Goal: Task Accomplishment & Management: Manage account settings

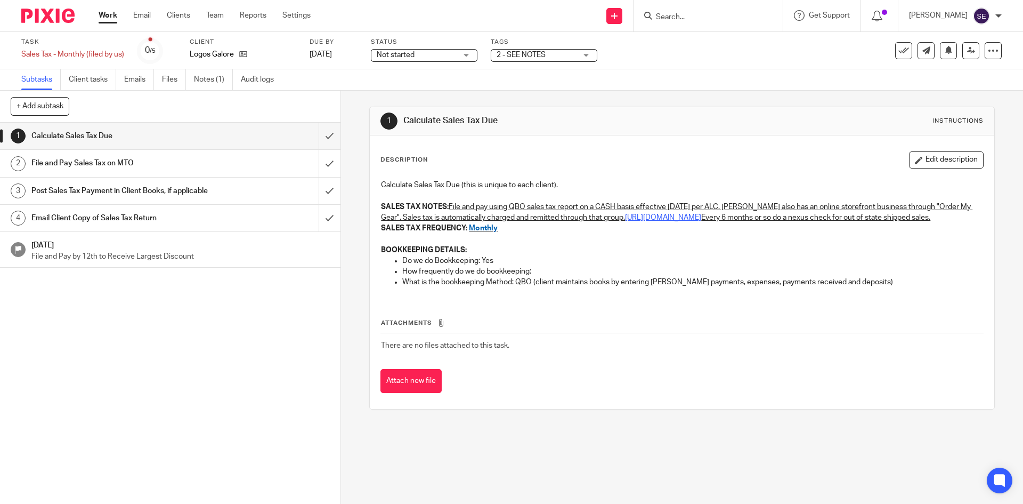
click at [181, 158] on h1 "File and Pay Sales Tax on MTO" at bounding box center [123, 163] width 184 height 16
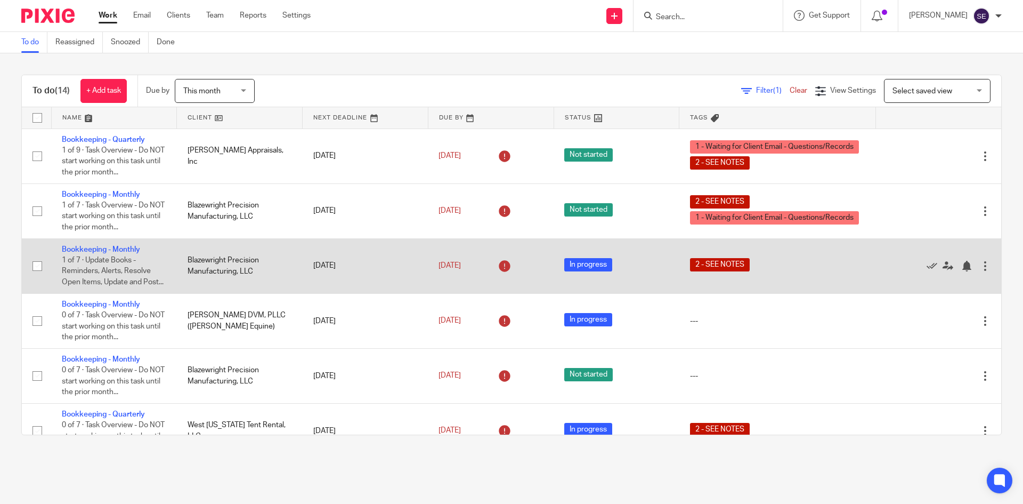
scroll to position [473, 0]
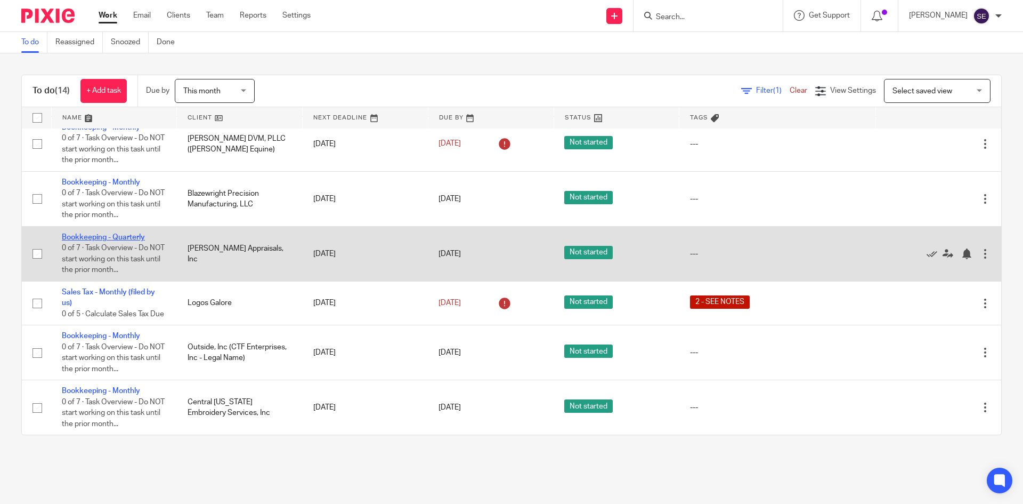
click at [116, 233] on link "Bookkeeping - Quarterly" at bounding box center [103, 236] width 83 height 7
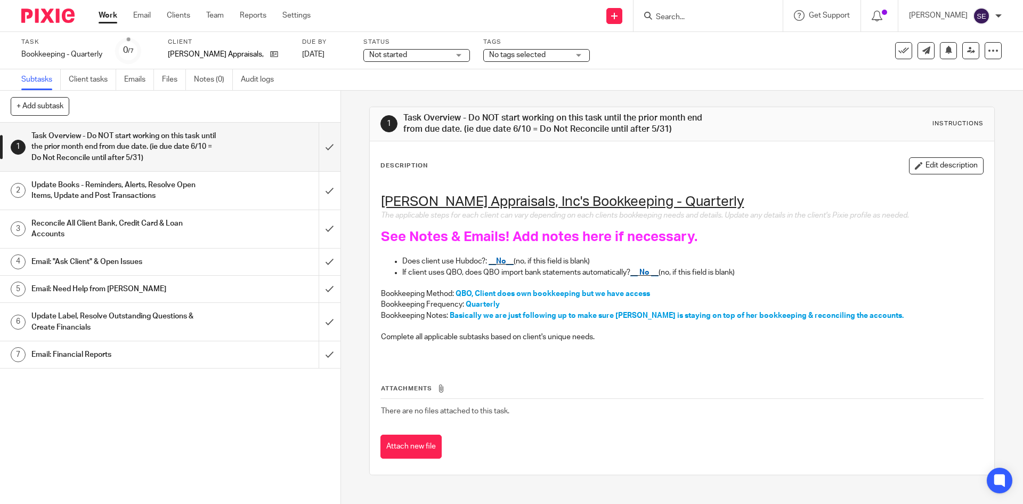
click at [113, 20] on link "Work" at bounding box center [108, 15] width 19 height 11
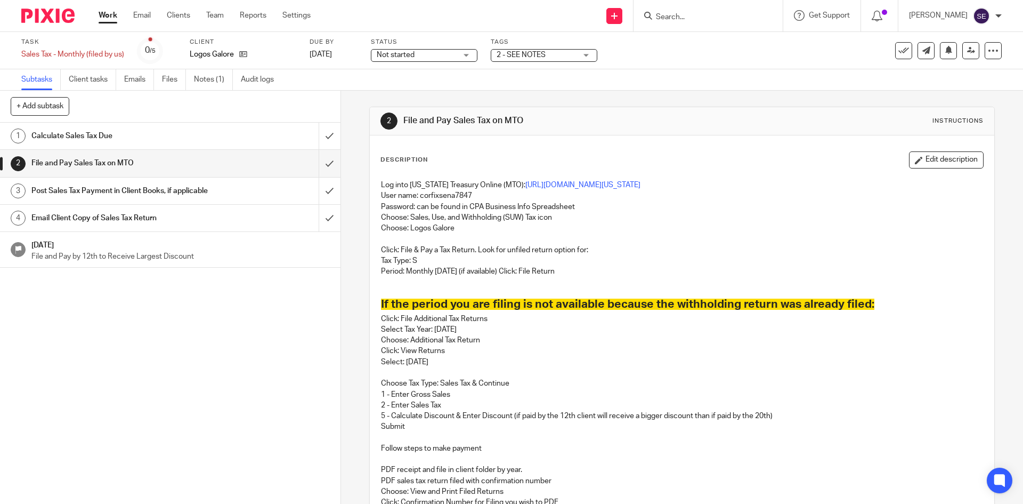
click at [245, 144] on link "1 Calculate Sales Tax Due" at bounding box center [159, 136] width 319 height 27
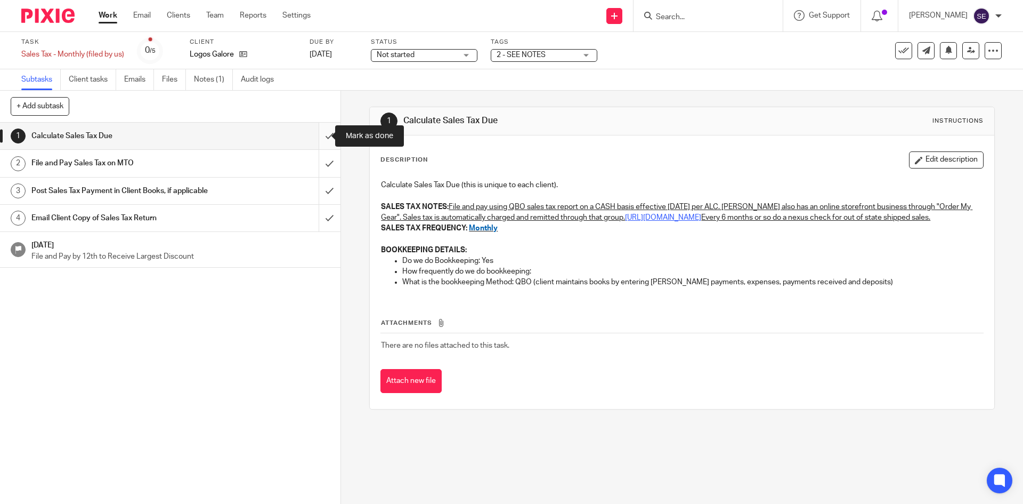
click at [312, 139] on input "submit" at bounding box center [170, 136] width 341 height 27
click at [286, 158] on div "File and Pay Sales Tax on MTO" at bounding box center [169, 163] width 277 height 16
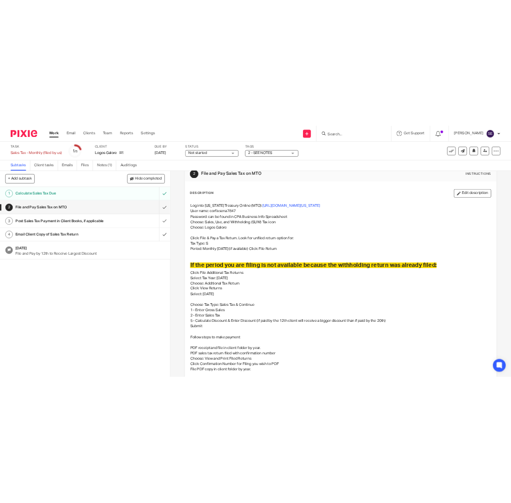
scroll to position [25, 0]
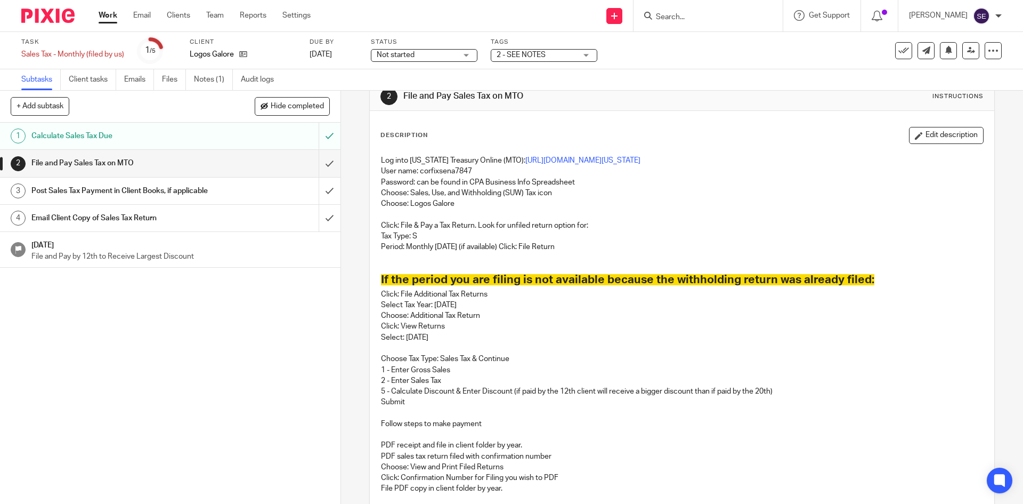
click at [618, 165] on p "Log into [US_STATE] Treasury Online (MTO): [URL][DOMAIN_NAME][US_STATE]" at bounding box center [682, 160] width 602 height 11
click at [612, 161] on link "https://mto.treasury.michigan.gov/eai/mtologin/authenticate?URL=/mto/michiganla…" at bounding box center [582, 160] width 115 height 7
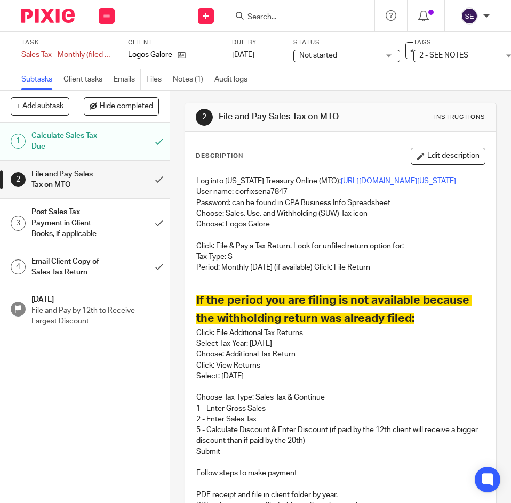
scroll to position [0, 0]
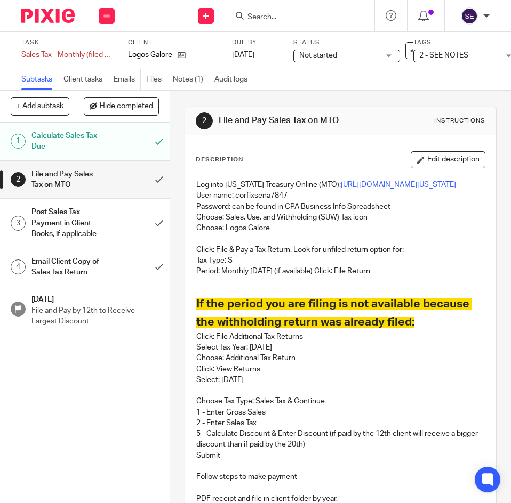
click at [234, 201] on p "User name: corfixsena7847" at bounding box center [340, 195] width 288 height 11
copy p "corfixsena7847"
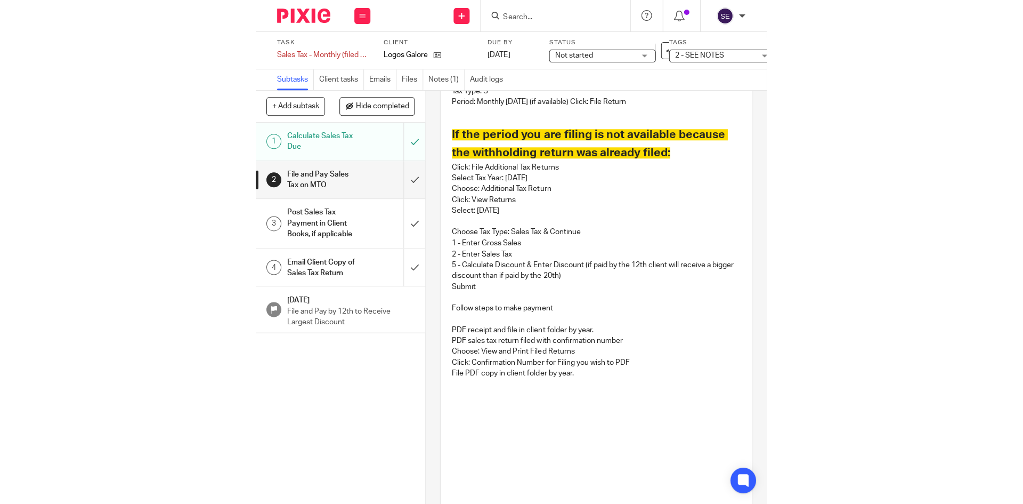
scroll to position [170, 0]
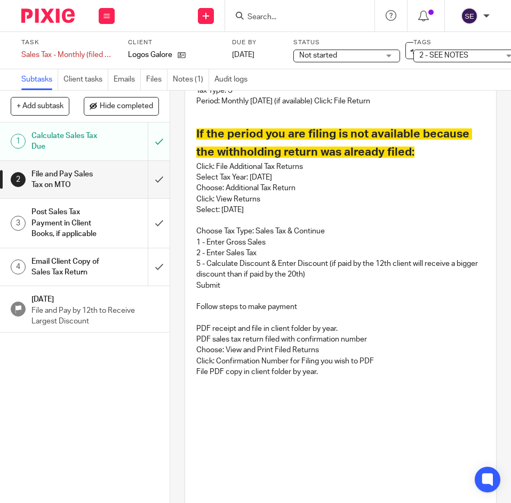
click at [400, 248] on p "1 - Enter Gross Sales" at bounding box center [340, 242] width 288 height 11
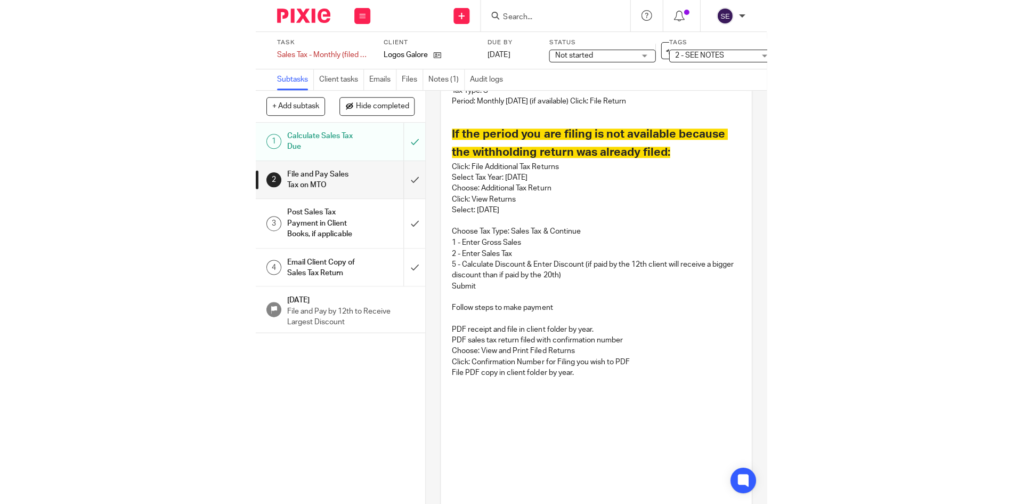
scroll to position [148, 0]
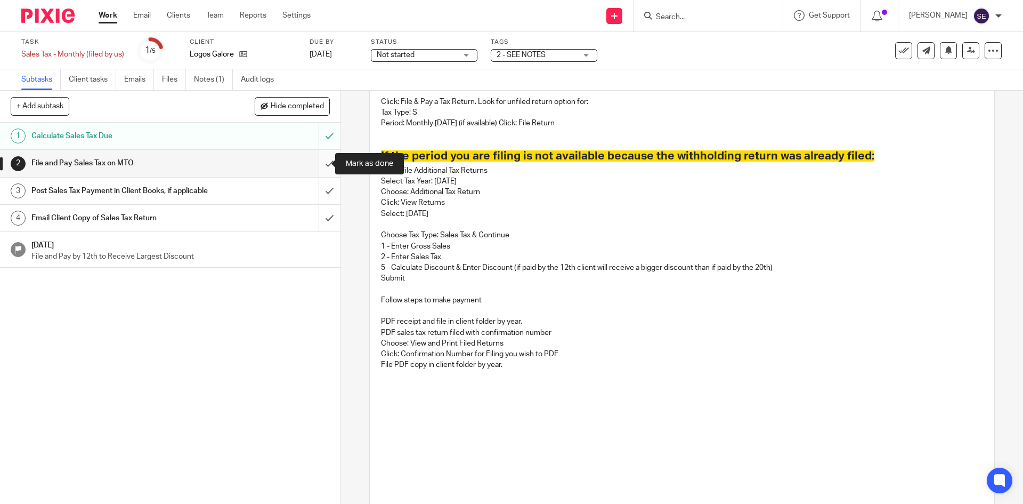
click at [325, 162] on input "submit" at bounding box center [170, 163] width 341 height 27
click at [234, 190] on div "Post Sales Tax Payment in Client Books, if applicable" at bounding box center [169, 191] width 277 height 16
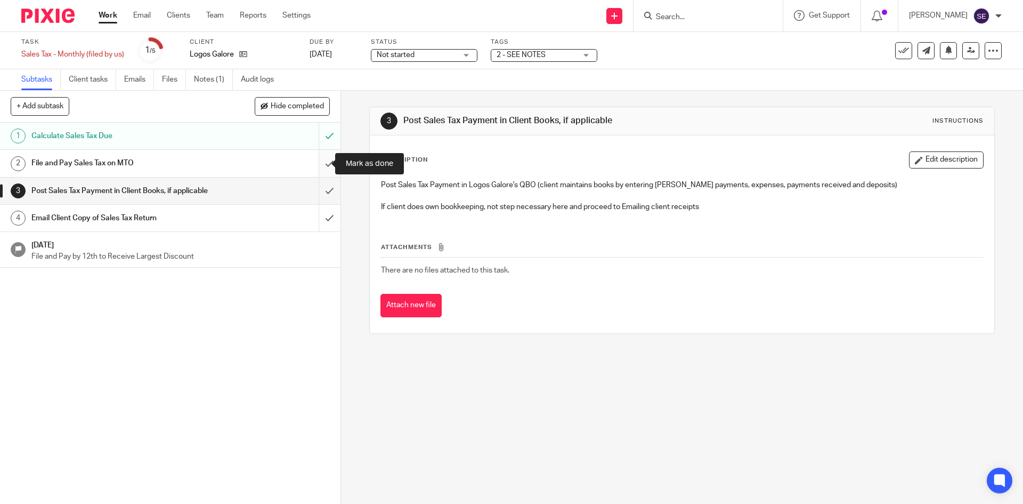
click at [318, 172] on input "submit" at bounding box center [170, 163] width 341 height 27
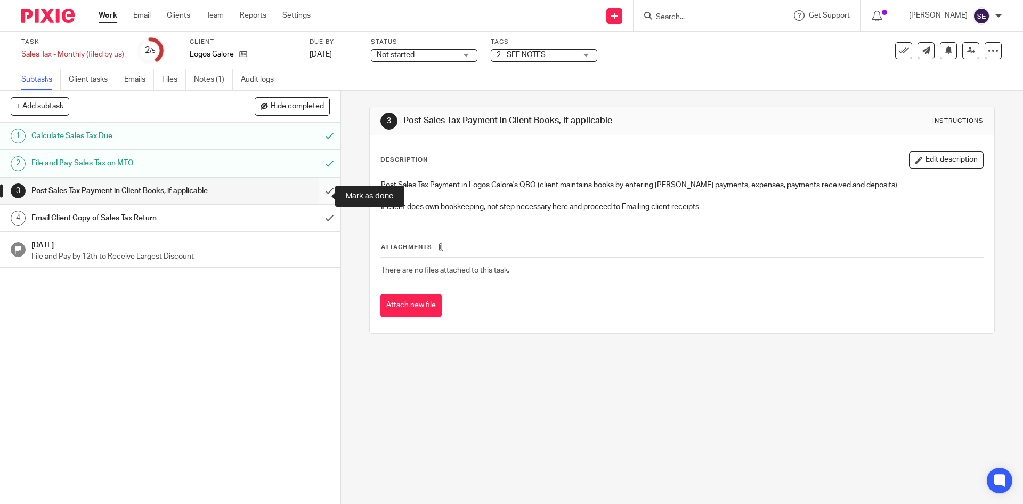
click at [321, 200] on input "submit" at bounding box center [170, 190] width 341 height 27
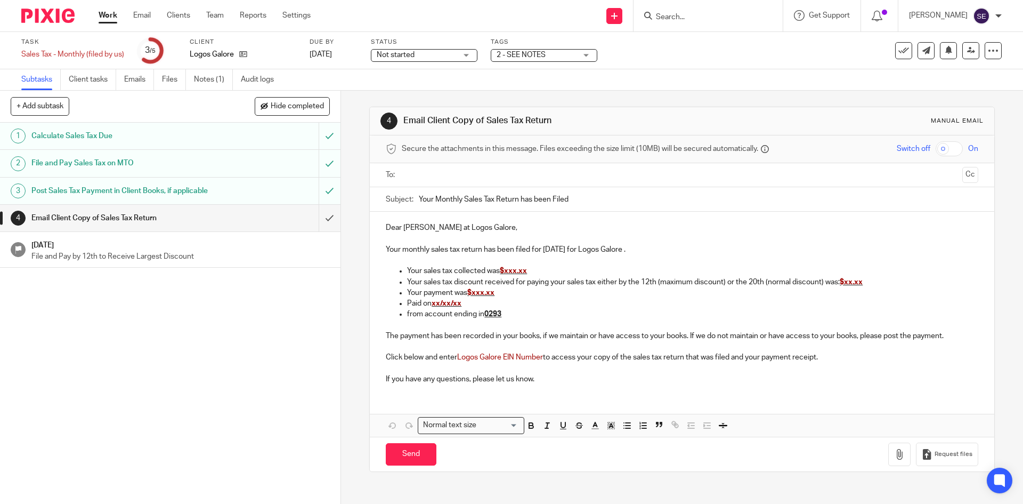
click at [547, 273] on p "Your sales tax collected was $xxx.xx" at bounding box center [692, 270] width 571 height 11
drag, startPoint x: 535, startPoint y: 271, endPoint x: 509, endPoint y: 278, distance: 25.9
click at [509, 278] on ul "Your sales tax collected was $xxx.xx Your sales tax discount received for payin…" at bounding box center [682, 297] width 592 height 65
click at [538, 269] on p "Your sales tax collected was $xxx.xx" at bounding box center [692, 270] width 571 height 11
click at [536, 273] on p "Your sales tax collected was $xxx.xx" at bounding box center [692, 270] width 571 height 11
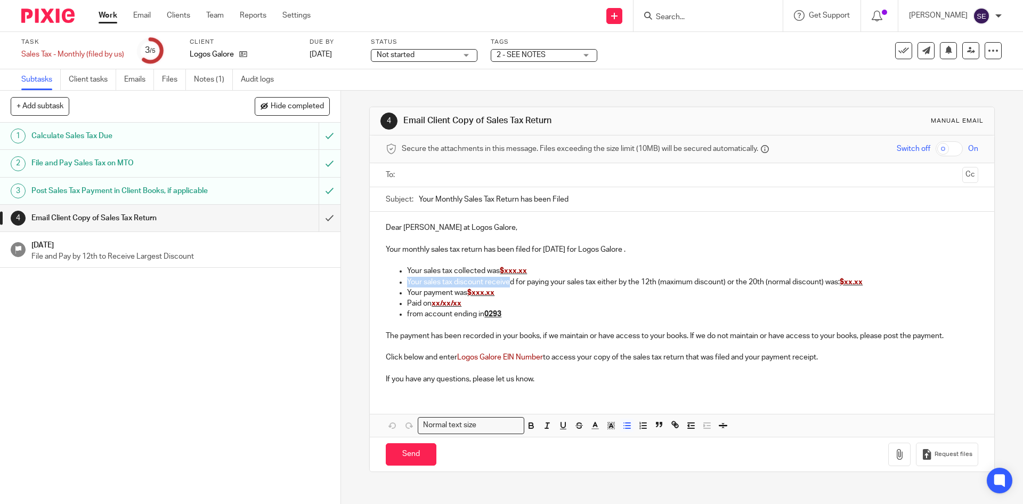
drag, startPoint x: 532, startPoint y: 272, endPoint x: 509, endPoint y: 271, distance: 23.5
click at [508, 272] on p "Your sales tax collected was $xxx.xx" at bounding box center [692, 270] width 571 height 11
click at [532, 266] on p "Your sales tax collected was $xxx.xx" at bounding box center [692, 270] width 571 height 11
click at [527, 272] on p "Your sales tax collected was $xxx.xx" at bounding box center [692, 270] width 571 height 11
drag, startPoint x: 529, startPoint y: 272, endPoint x: 506, endPoint y: 273, distance: 22.9
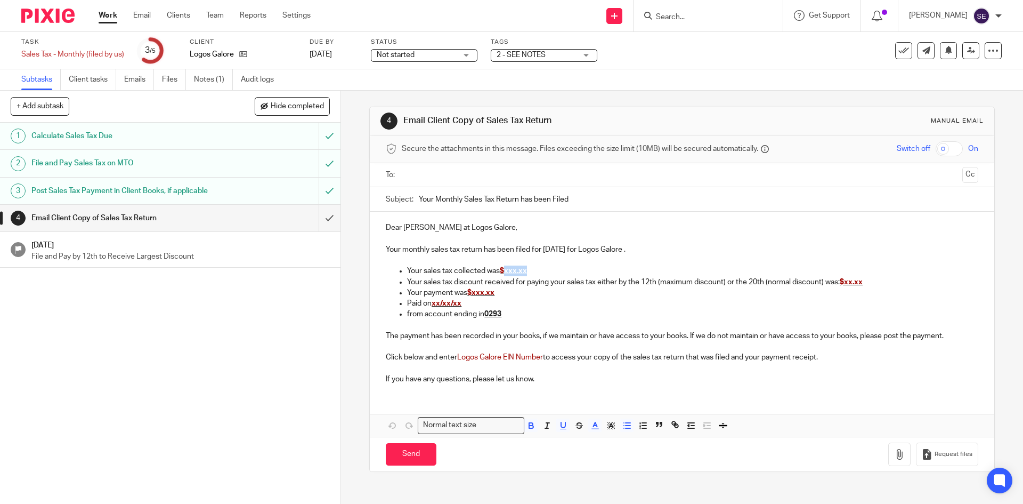
click at [506, 273] on p "Your sales tax collected was $xxx.xx" at bounding box center [692, 270] width 571 height 11
click at [876, 281] on p "Your sales tax discount received for paying your sales tax either by the 12th (…" at bounding box center [692, 282] width 571 height 11
drag, startPoint x: 869, startPoint y: 285, endPoint x: 844, endPoint y: 284, distance: 24.5
click at [844, 284] on p "Your sales tax discount received for paying your sales tax either by the 12th (…" at bounding box center [692, 282] width 571 height 11
drag, startPoint x: 498, startPoint y: 289, endPoint x: 473, endPoint y: 293, distance: 25.8
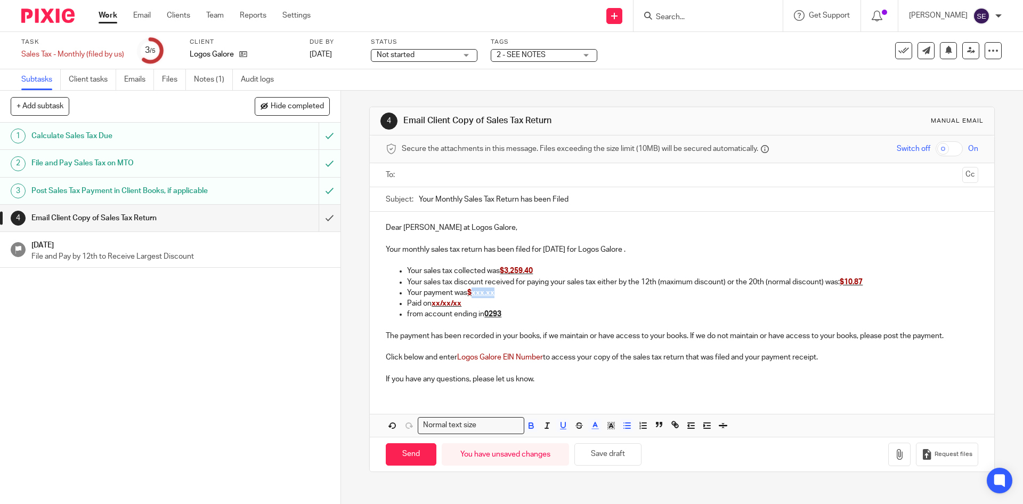
click at [473, 293] on p "Your payment was $xxx.xx" at bounding box center [692, 292] width 571 height 11
drag, startPoint x: 467, startPoint y: 303, endPoint x: 432, endPoint y: 306, distance: 35.3
click at [432, 306] on p "Paid on xx/xx/xx" at bounding box center [692, 303] width 571 height 11
click at [645, 320] on p at bounding box center [692, 325] width 571 height 11
click at [540, 384] on p "If you have any questions, please let us know." at bounding box center [682, 379] width 592 height 11
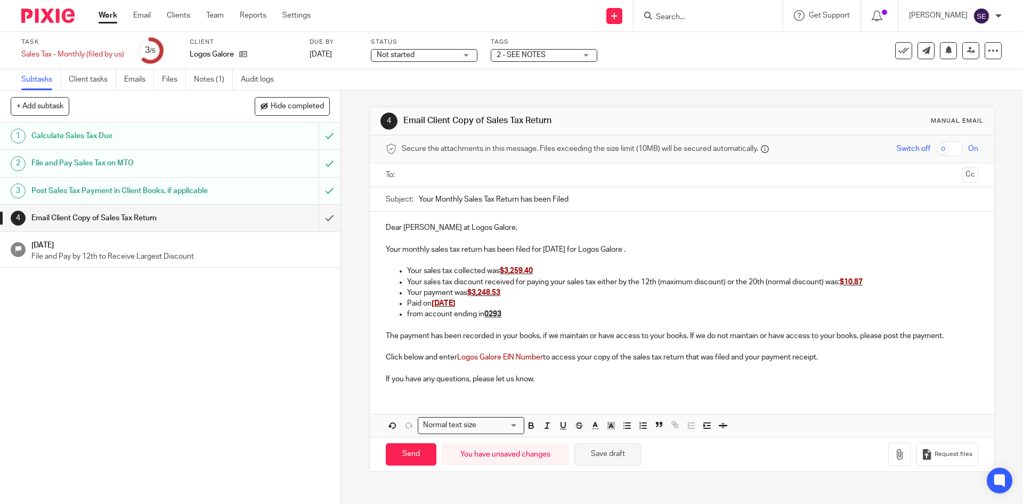
click at [613, 446] on button "Save draft" at bounding box center [607, 454] width 67 height 23
click at [888, 456] on button "button" at bounding box center [899, 454] width 22 height 24
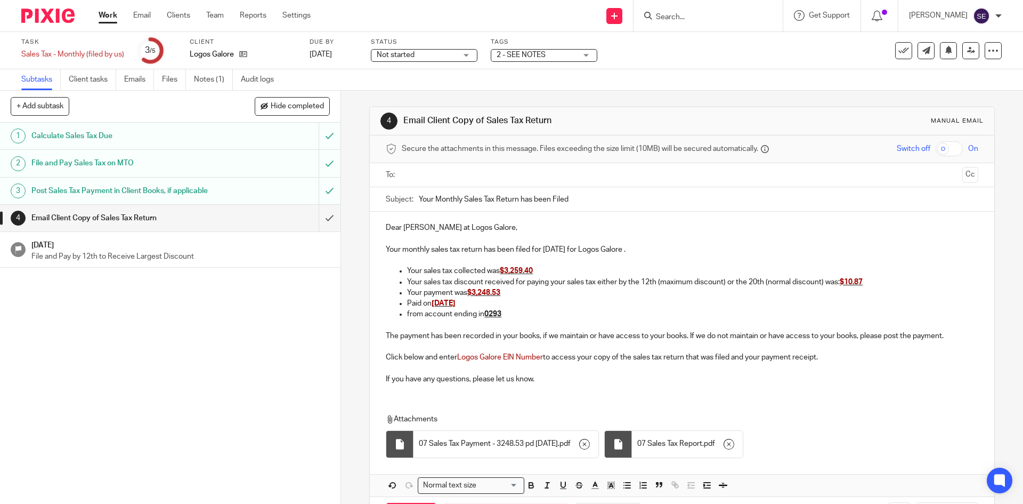
click at [936, 150] on input "checkbox" at bounding box center [949, 148] width 27 height 15
checkbox input "true"
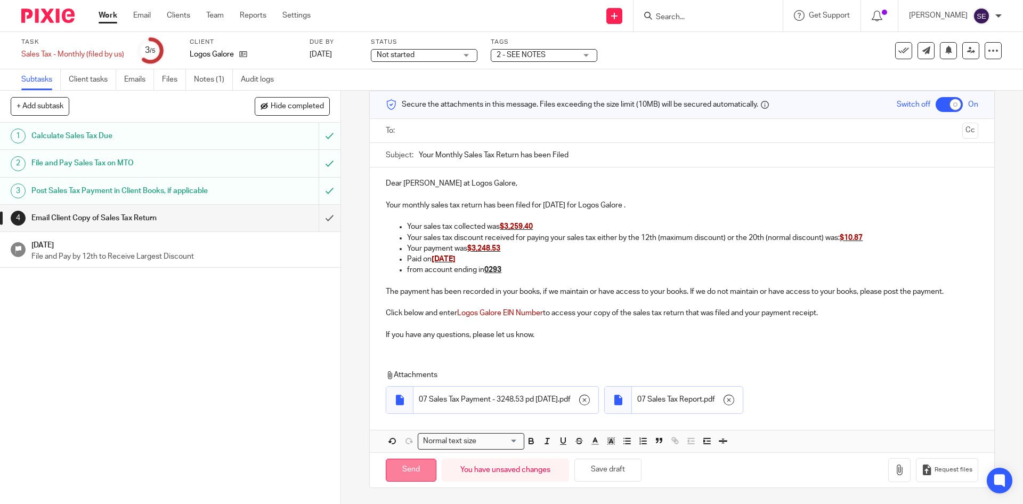
click at [388, 473] on input "Send" at bounding box center [411, 469] width 51 height 23
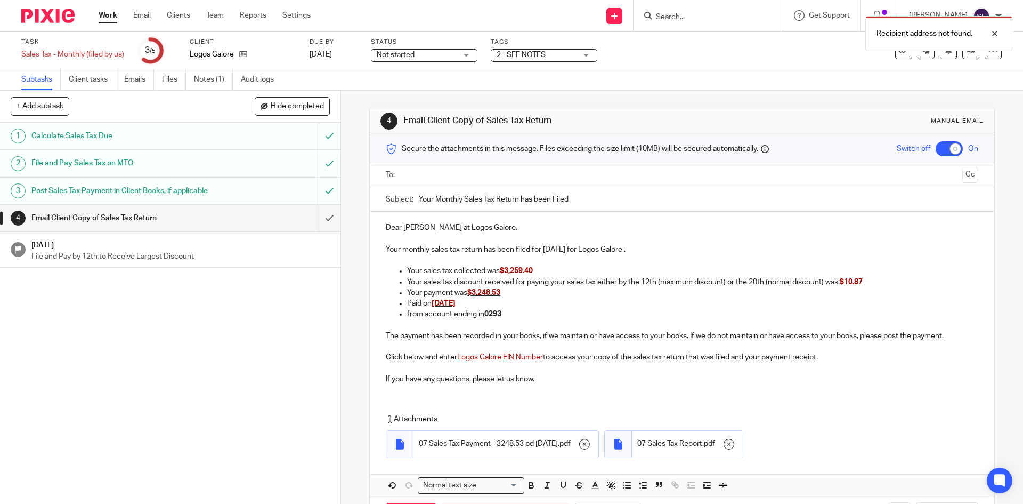
drag, startPoint x: 458, startPoint y: 142, endPoint x: 460, endPoint y: 150, distance: 8.2
click at [458, 143] on div "Secure the attachments in this message. Files exceeding the size limit (10MB) w…" at bounding box center [682, 149] width 624 height 28
click at [458, 172] on input "text" at bounding box center [682, 175] width 552 height 12
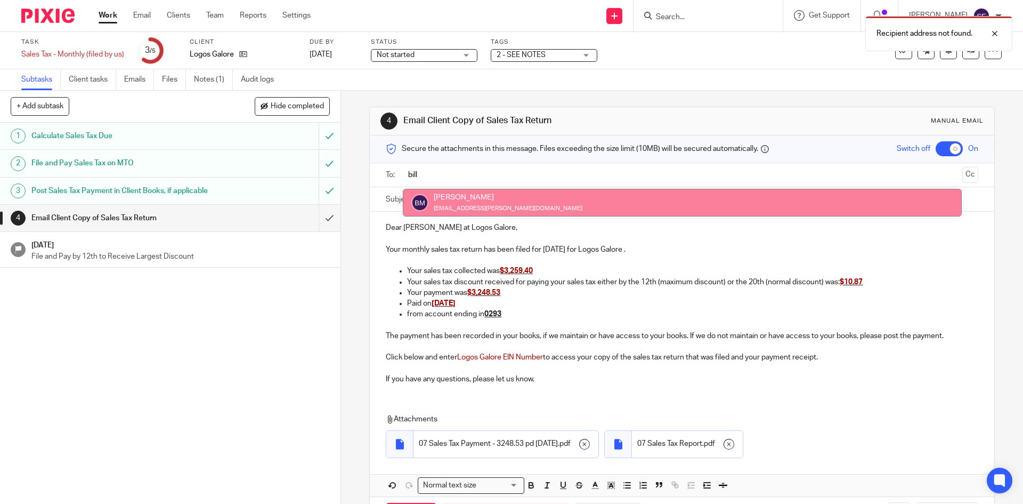
type input "bill"
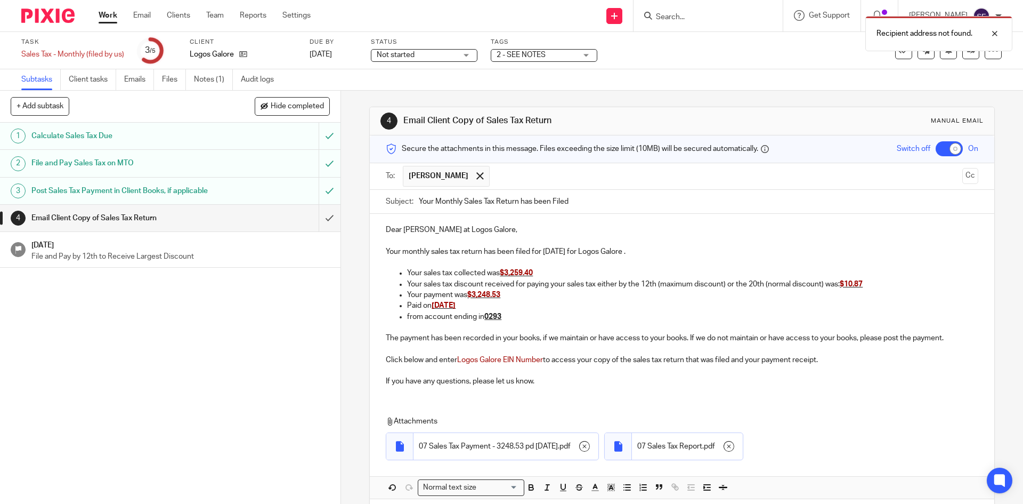
scroll to position [47, 0]
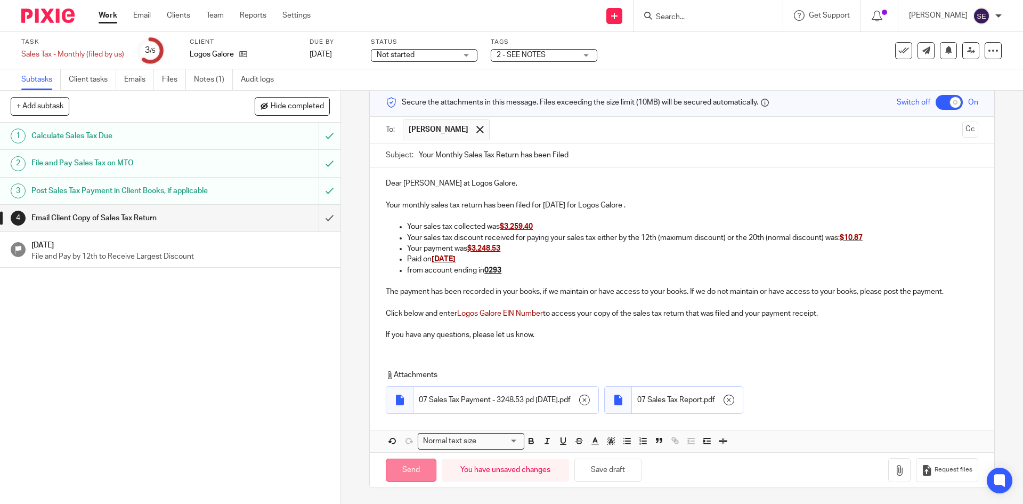
click at [420, 477] on input "Send" at bounding box center [411, 469] width 51 height 23
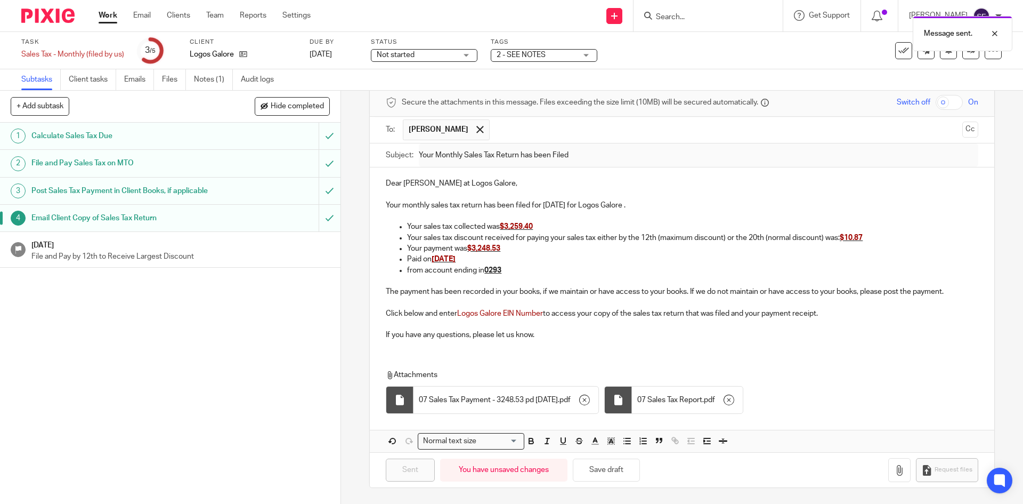
checkbox input "false"
type input "Sent"
click at [223, 250] on h1 "Aug 8, 2025" at bounding box center [180, 243] width 298 height 13
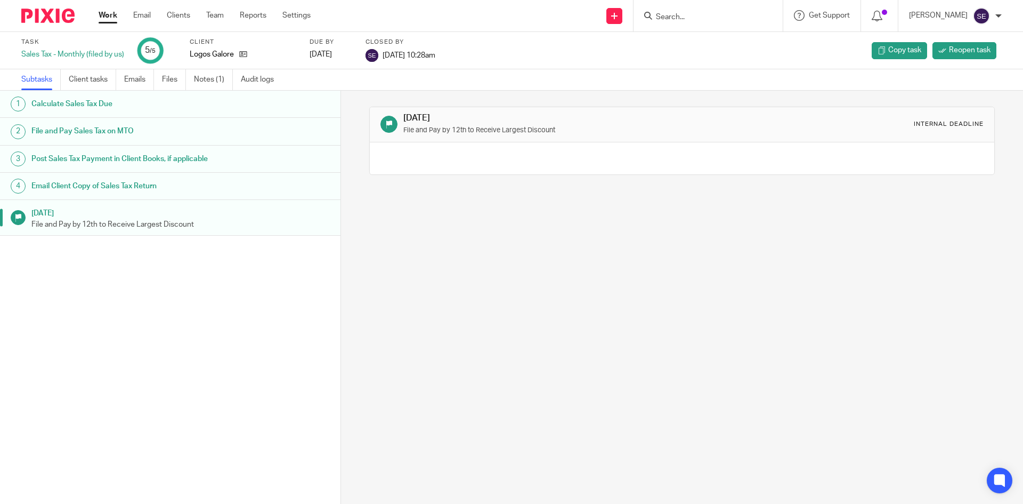
click at [109, 15] on link "Work" at bounding box center [108, 15] width 19 height 11
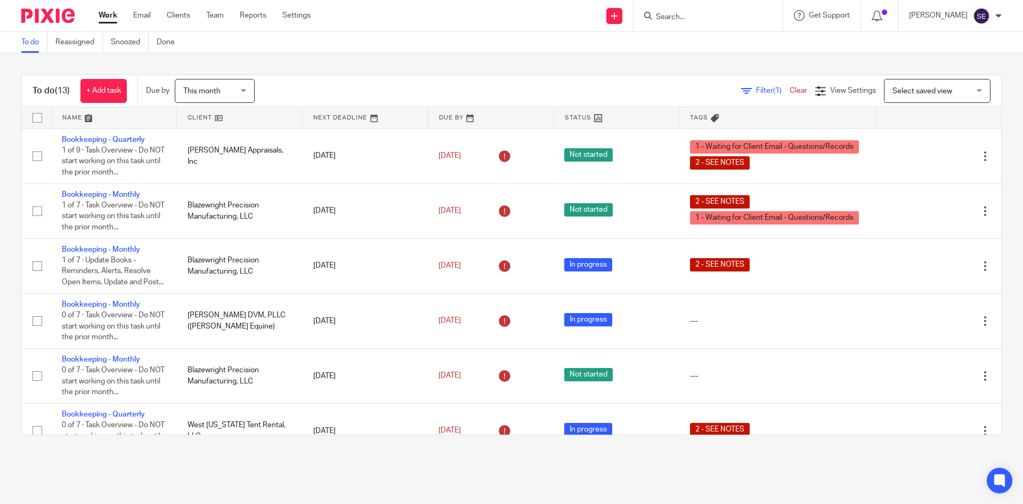
scroll to position [419, 0]
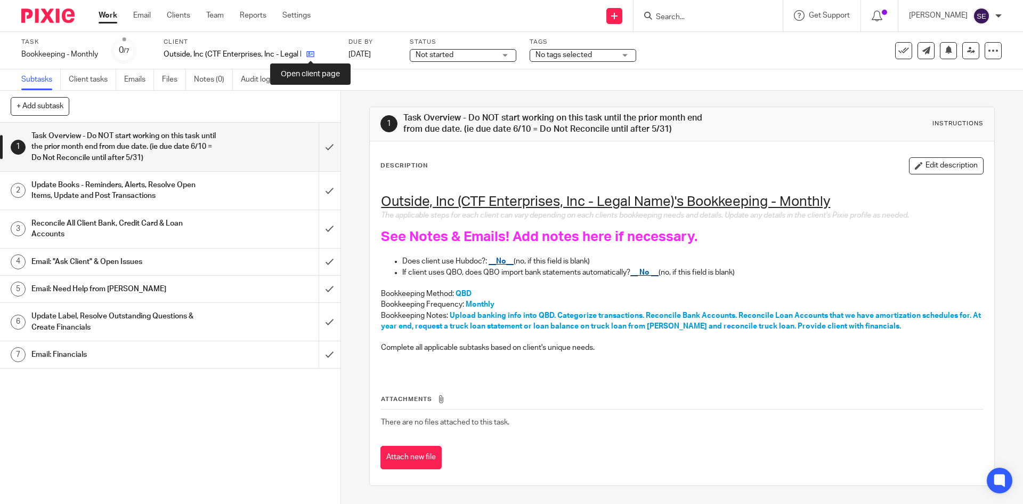
click at [310, 55] on icon at bounding box center [310, 54] width 8 height 8
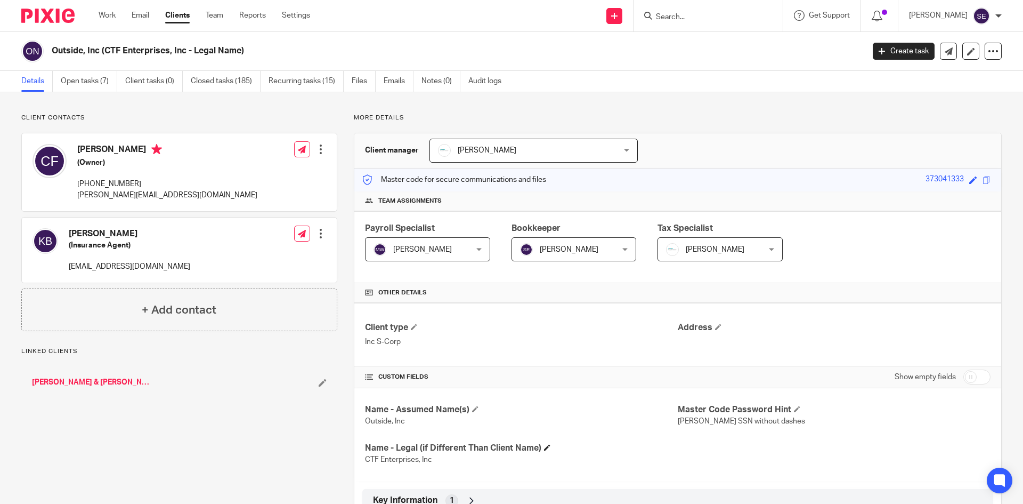
scroll to position [196, 0]
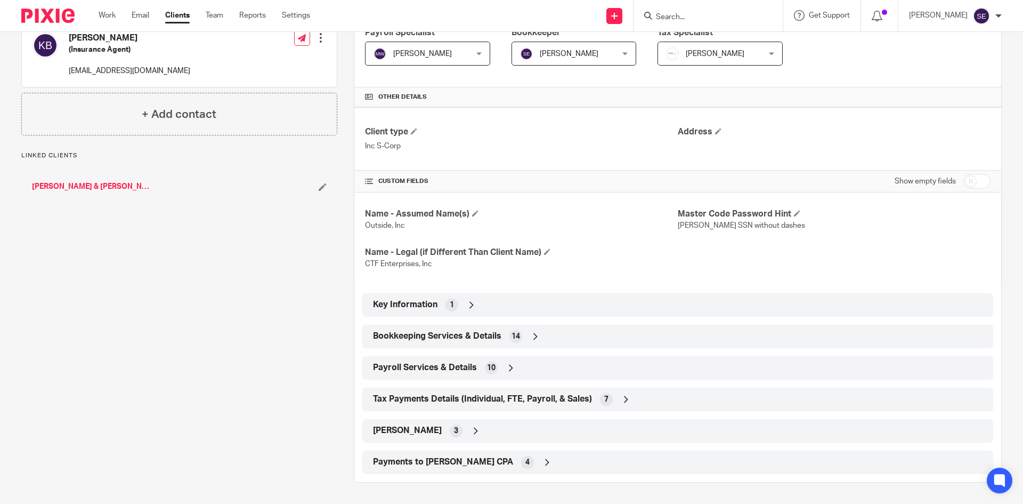
drag, startPoint x: 507, startPoint y: 336, endPoint x: 513, endPoint y: 341, distance: 7.6
click at [509, 337] on div "14" at bounding box center [515, 336] width 13 height 13
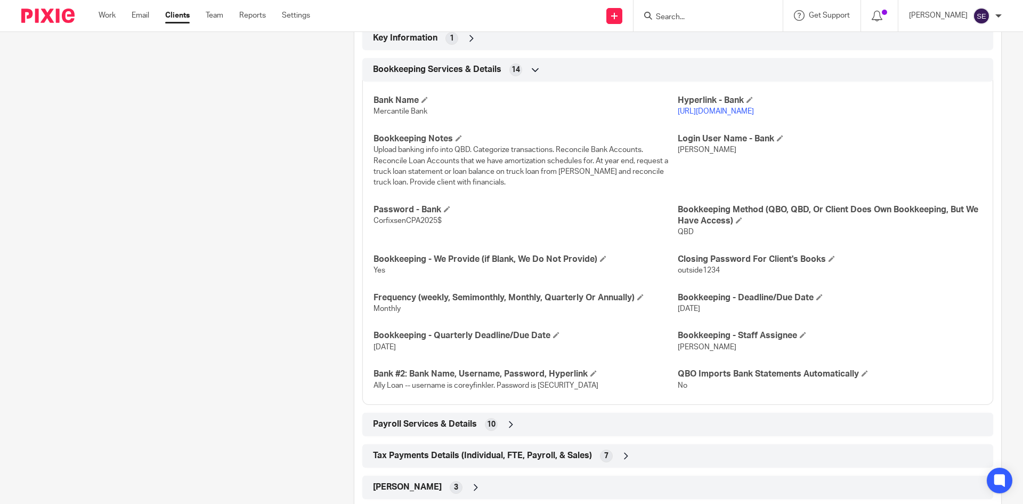
scroll to position [519, 0]
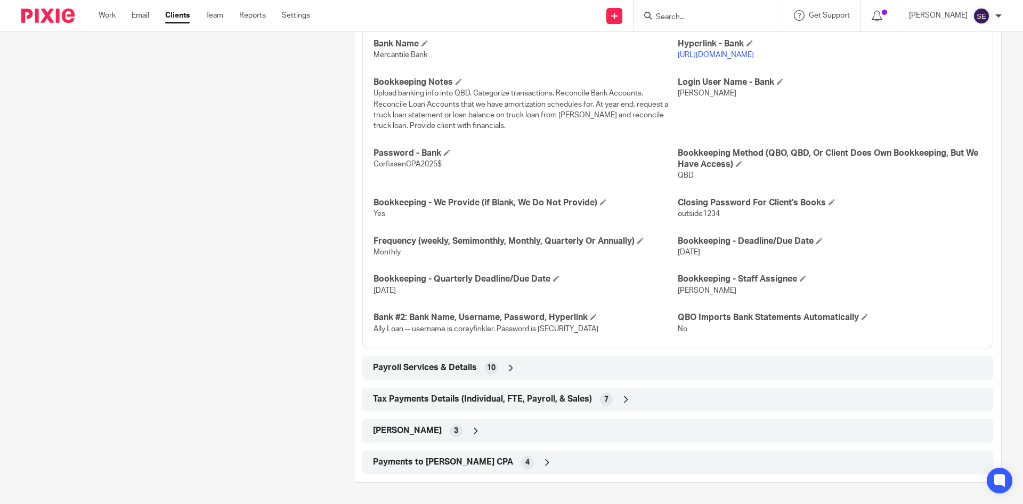
click at [700, 52] on link "[URL][DOMAIN_NAME]" at bounding box center [716, 54] width 76 height 7
click at [691, 91] on span "[PERSON_NAME]" at bounding box center [707, 93] width 59 height 7
copy span "[PERSON_NAME]"
click at [378, 163] on span "CorfixsenCPA2025$" at bounding box center [408, 163] width 68 height 7
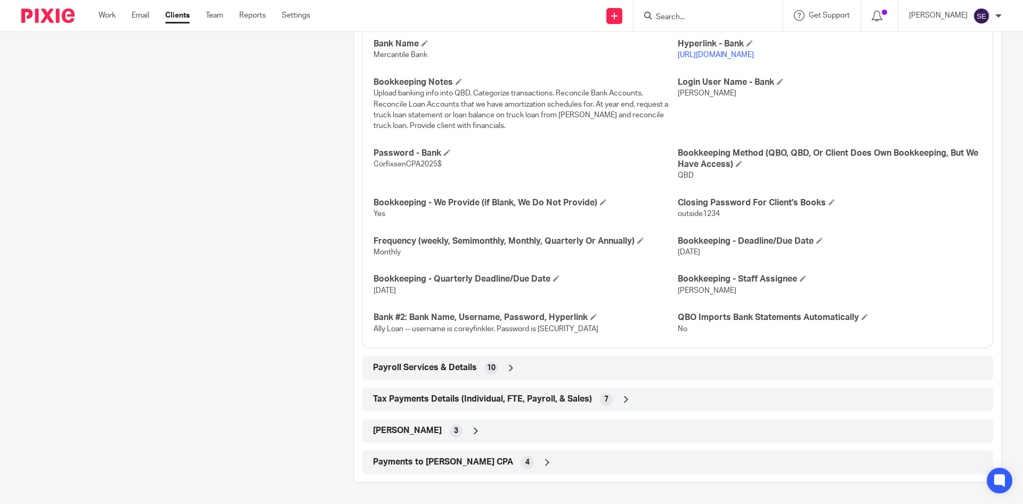
click at [380, 163] on span "CorfixsenCPA2025$" at bounding box center [408, 163] width 68 height 7
click at [376, 161] on span "CorfixsenCPA2025$" at bounding box center [408, 163] width 68 height 7
drag, startPoint x: 371, startPoint y: 167, endPoint x: 439, endPoint y: 165, distance: 67.7
click at [440, 165] on p "CorfixsenCPA2025$" at bounding box center [526, 164] width 304 height 11
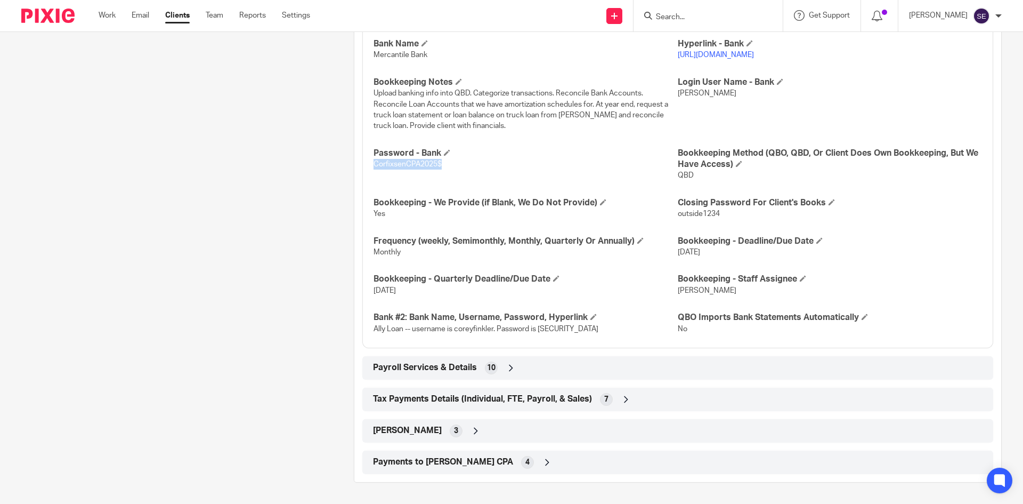
copy span "CorfixsenCPA2025$"
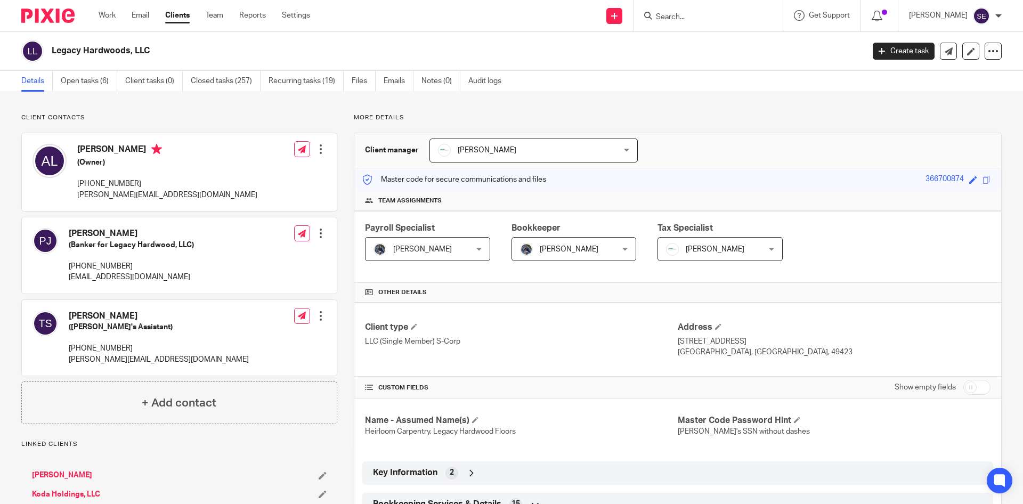
scroll to position [347, 0]
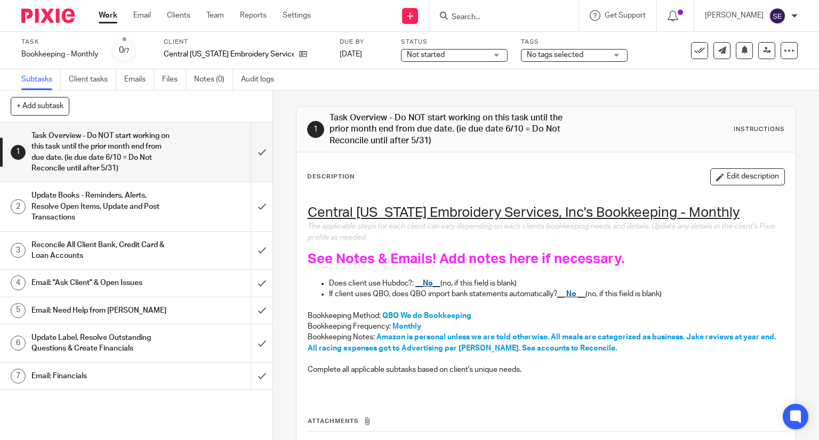
click at [110, 17] on link "Work" at bounding box center [108, 15] width 19 height 11
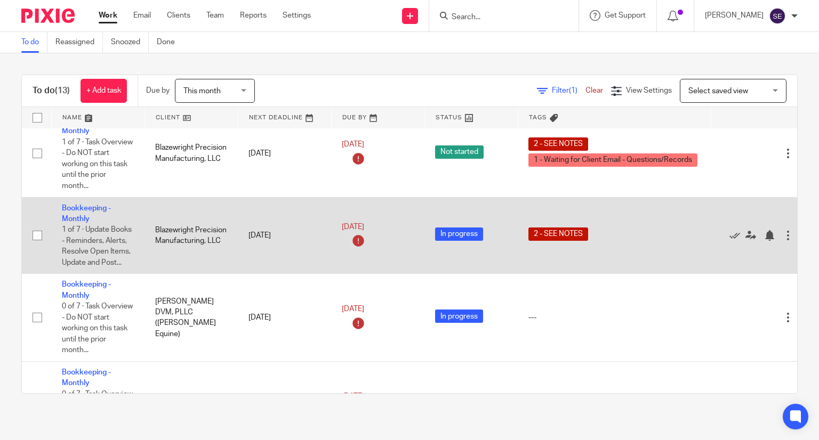
scroll to position [160, 0]
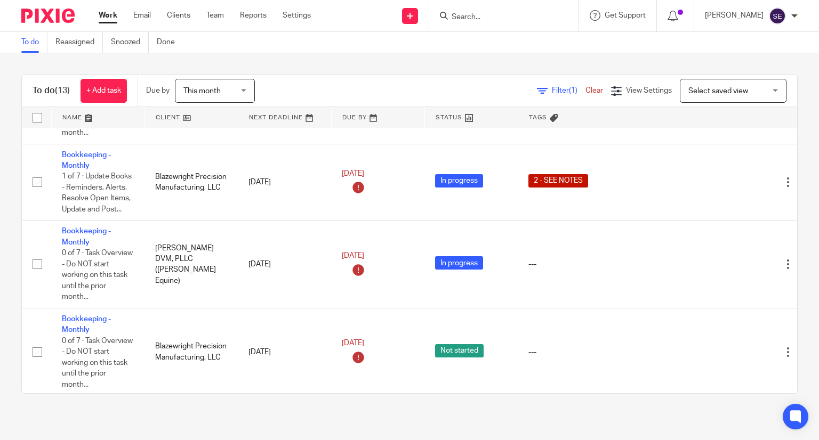
click at [108, 20] on link "Work" at bounding box center [108, 15] width 19 height 11
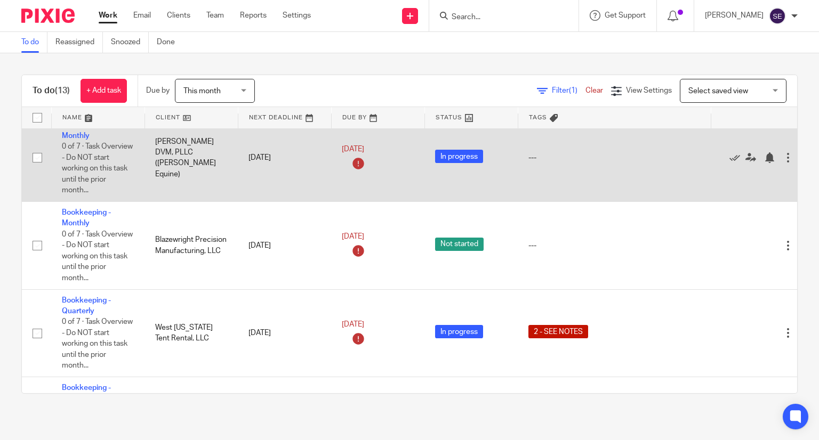
scroll to position [160, 0]
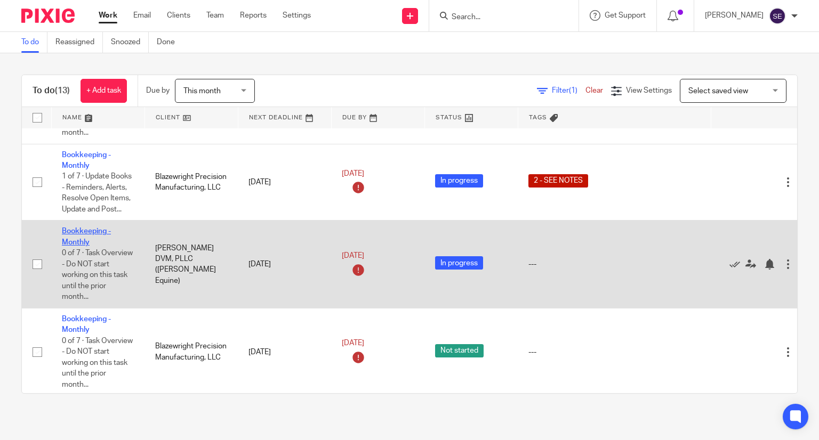
click at [81, 241] on link "Bookkeeping - Monthly" at bounding box center [86, 237] width 49 height 18
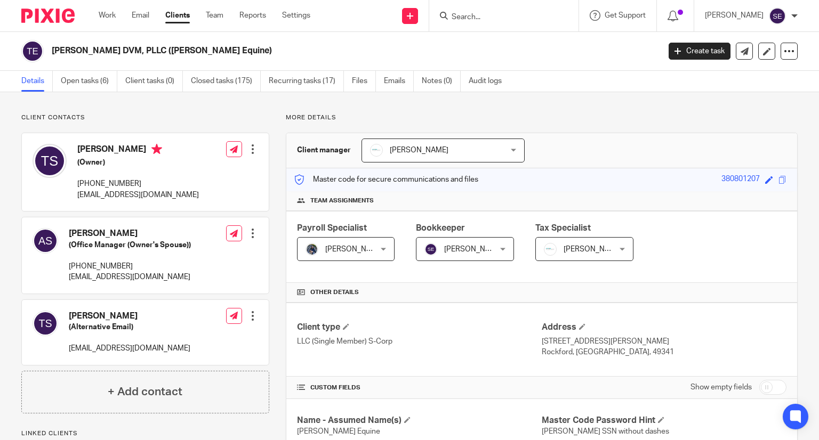
scroll to position [266, 0]
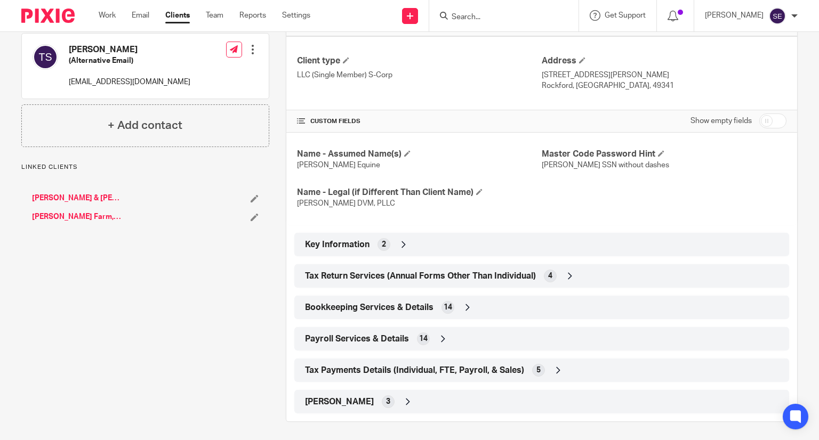
click at [505, 284] on div "Tax Return Services (Annual Forms Other Than Individual) 4" at bounding box center [541, 276] width 479 height 18
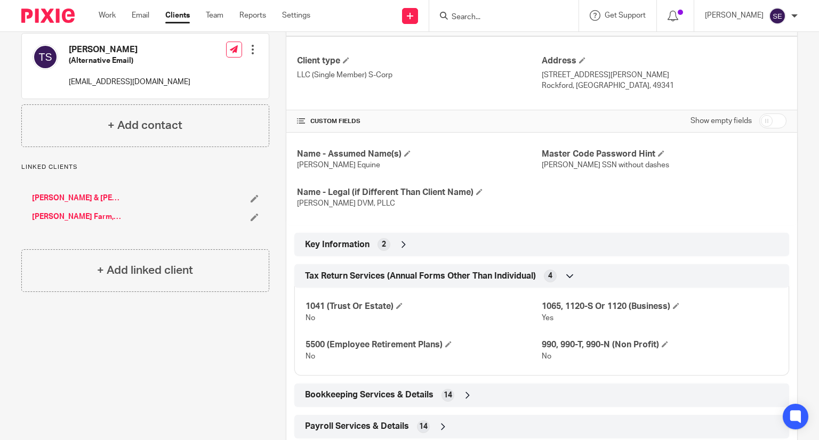
scroll to position [356, 0]
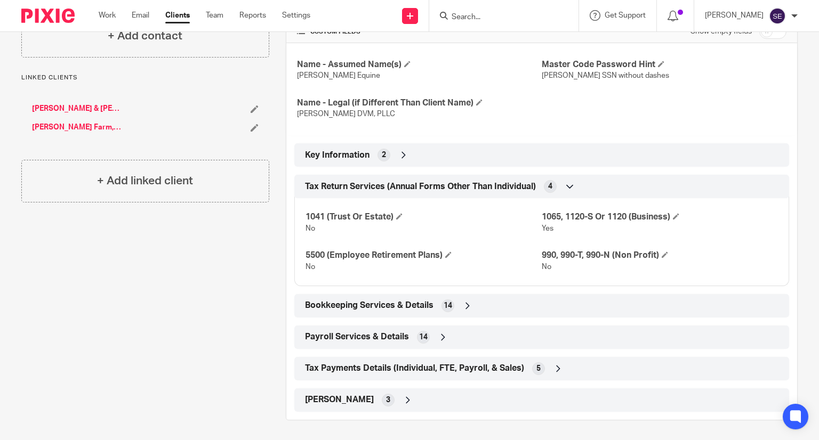
click at [486, 303] on div "Bookkeeping Services & Details 14" at bounding box center [541, 306] width 479 height 18
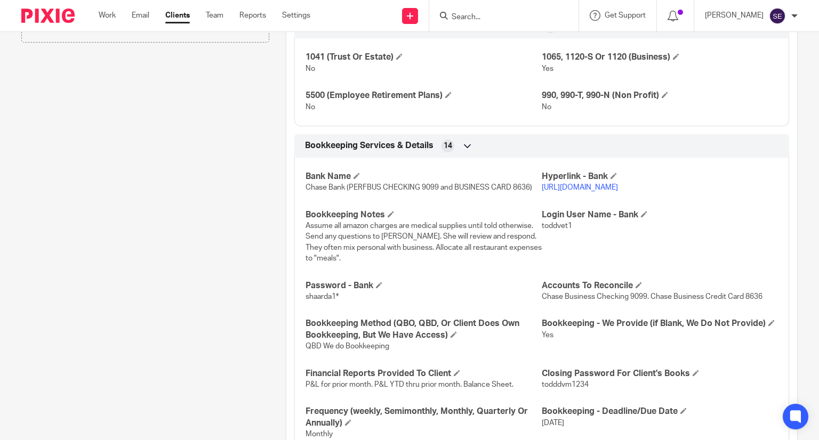
scroll to position [622, 0]
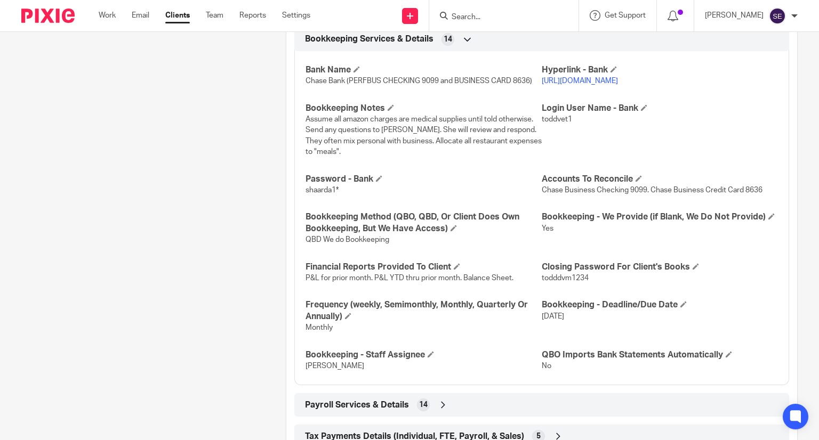
click at [594, 85] on link "https://secure01a.chase.com/web/auth/dashboard#/dashboard/overviewAccounts/over…" at bounding box center [579, 80] width 76 height 7
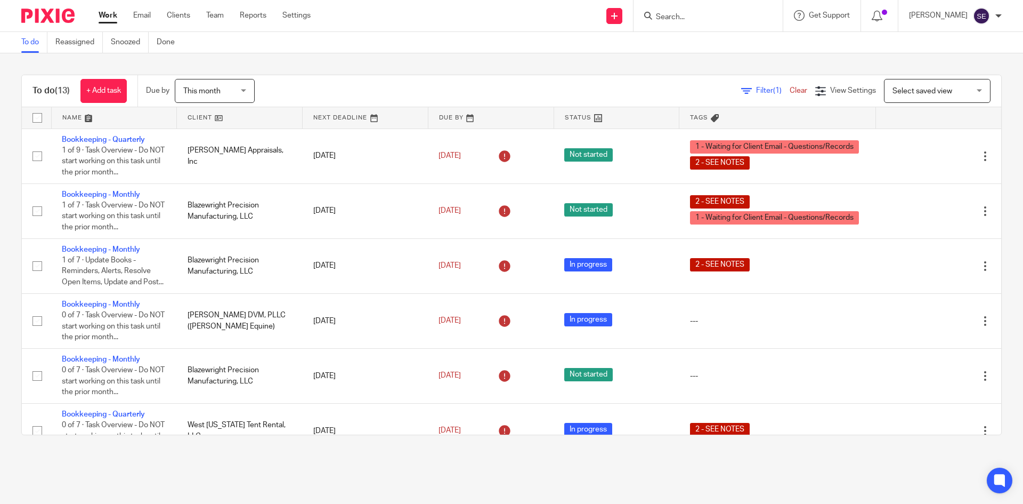
scroll to position [419, 0]
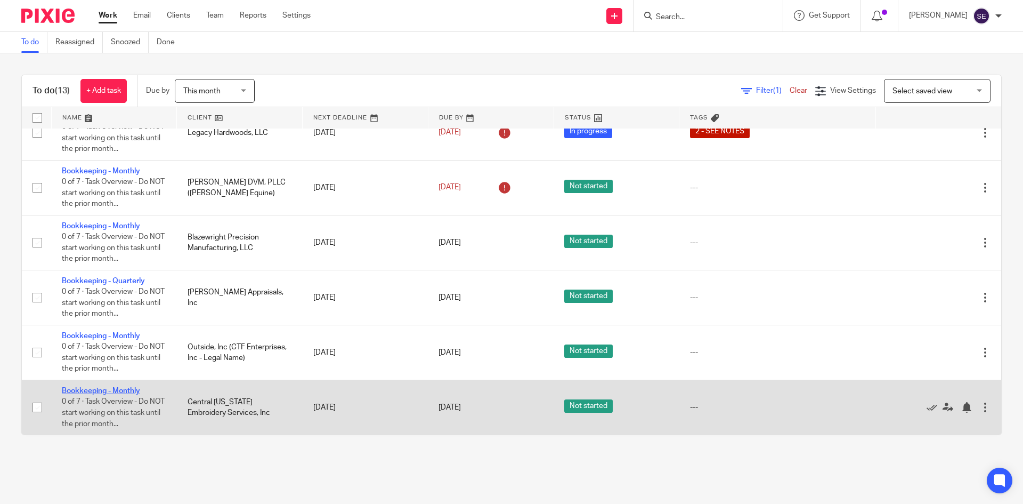
click at [137, 388] on link "Bookkeeping - Monthly" at bounding box center [101, 390] width 78 height 7
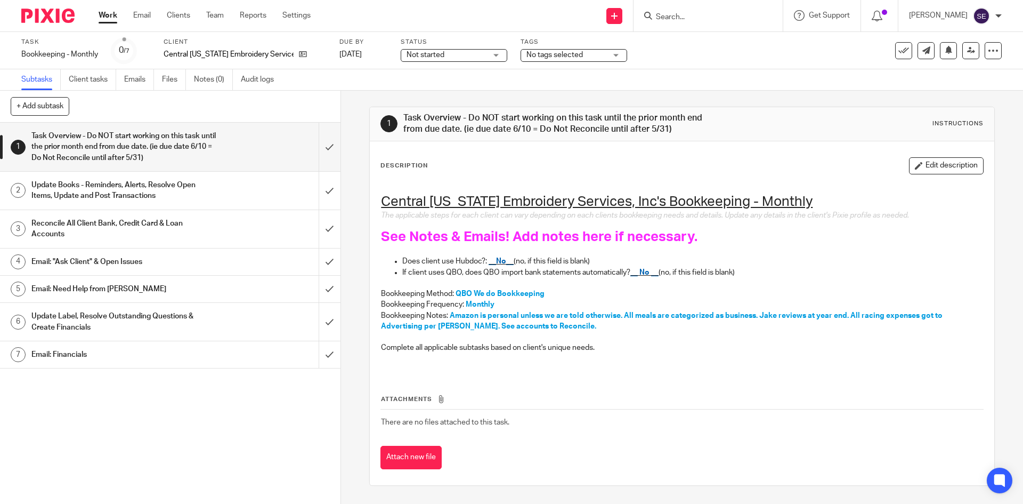
click at [581, 322] on p "Bookkeeping Notes: Amazon is personal unless we are told otherwise. All meals a…" at bounding box center [682, 321] width 602 height 22
click at [564, 327] on p "Bookkeeping Notes: Amazon is personal unless we are told otherwise. All meals a…" at bounding box center [682, 321] width 602 height 22
click at [116, 25] on div "Work Email Clients Team Reports Settings Work Email Clients Team Reports Settin…" at bounding box center [207, 15] width 239 height 31
click at [112, 14] on link "Work" at bounding box center [108, 15] width 19 height 11
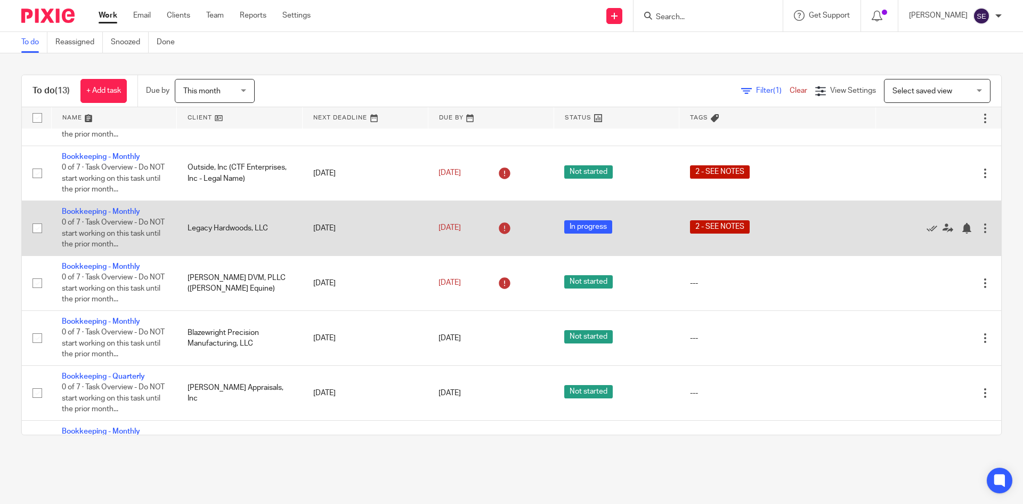
scroll to position [259, 0]
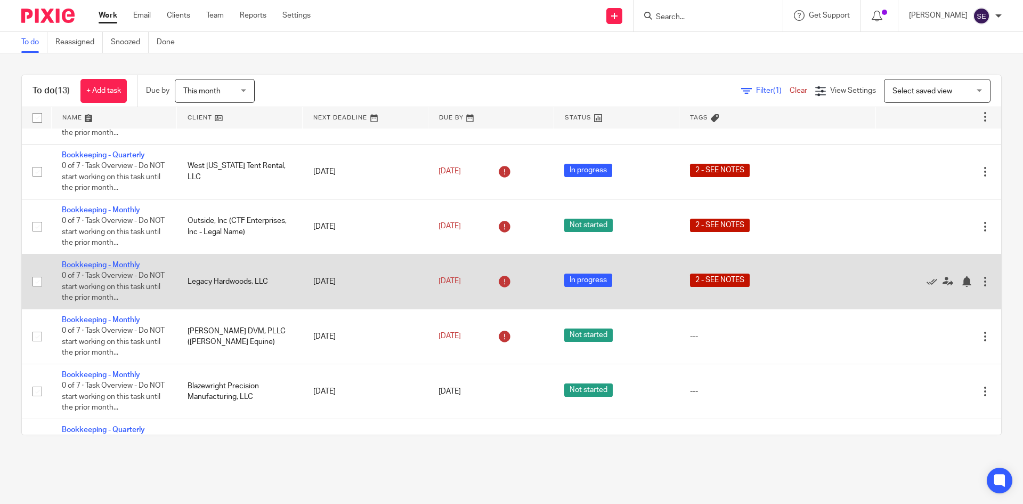
click at [115, 269] on link "Bookkeeping - Monthly" at bounding box center [101, 264] width 78 height 7
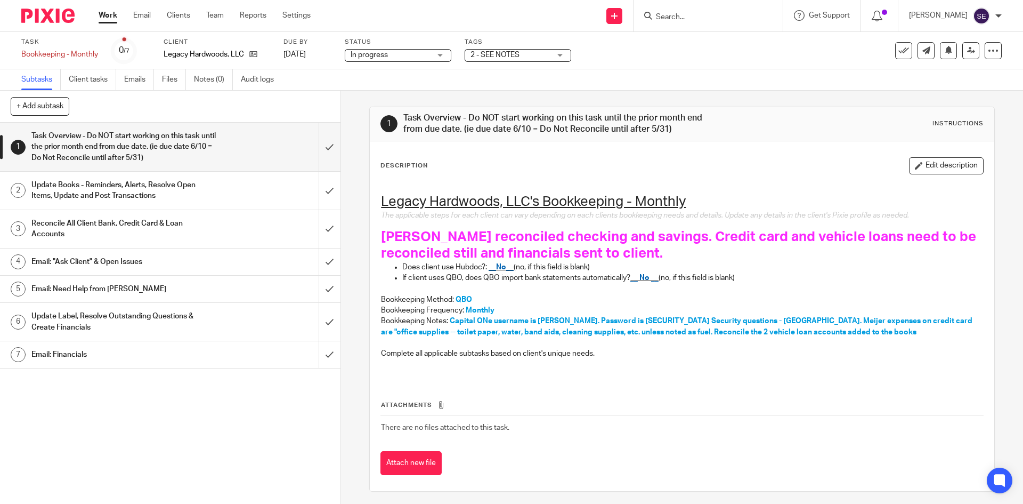
click at [109, 18] on link "Work" at bounding box center [108, 15] width 19 height 11
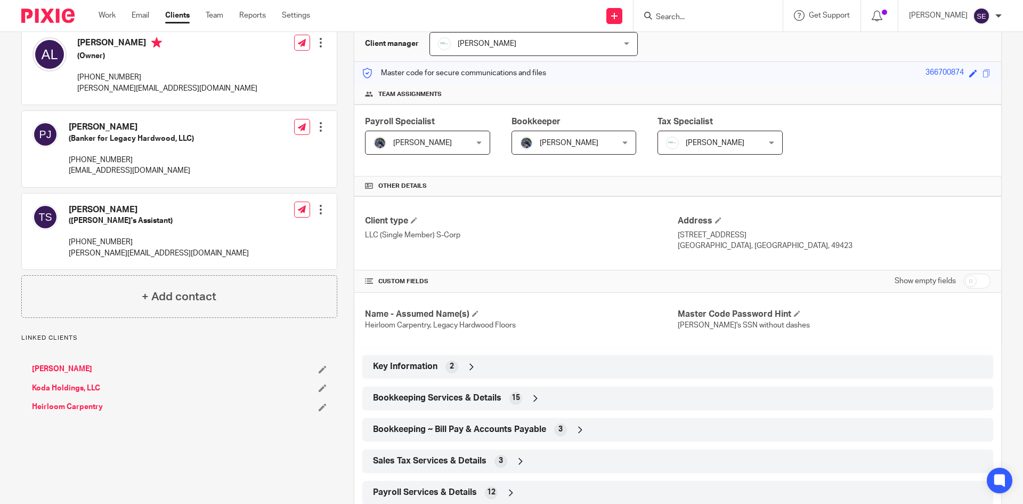
scroll to position [213, 0]
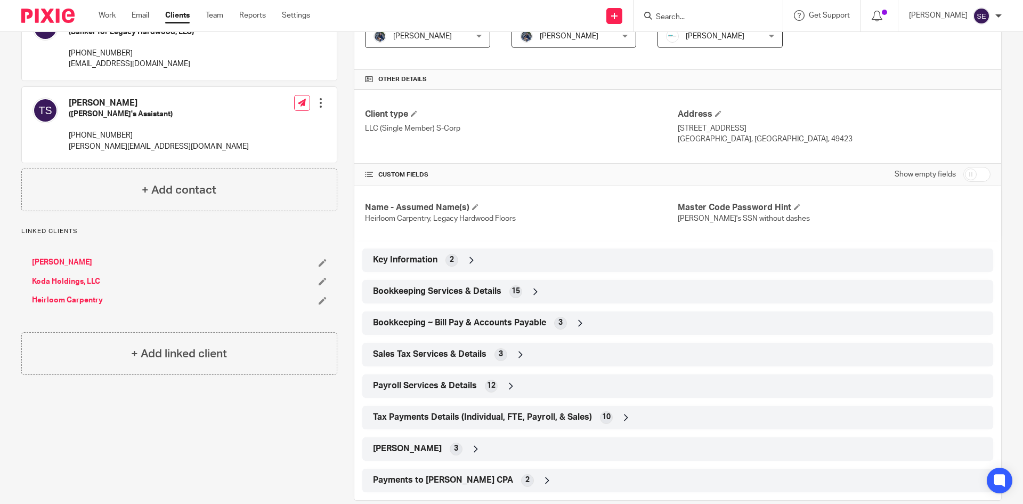
drag, startPoint x: 503, startPoint y: 321, endPoint x: 508, endPoint y: 311, distance: 11.4
click at [504, 321] on span "Bookkeeping ~ Bill Pay & Accounts Payable" at bounding box center [459, 322] width 173 height 11
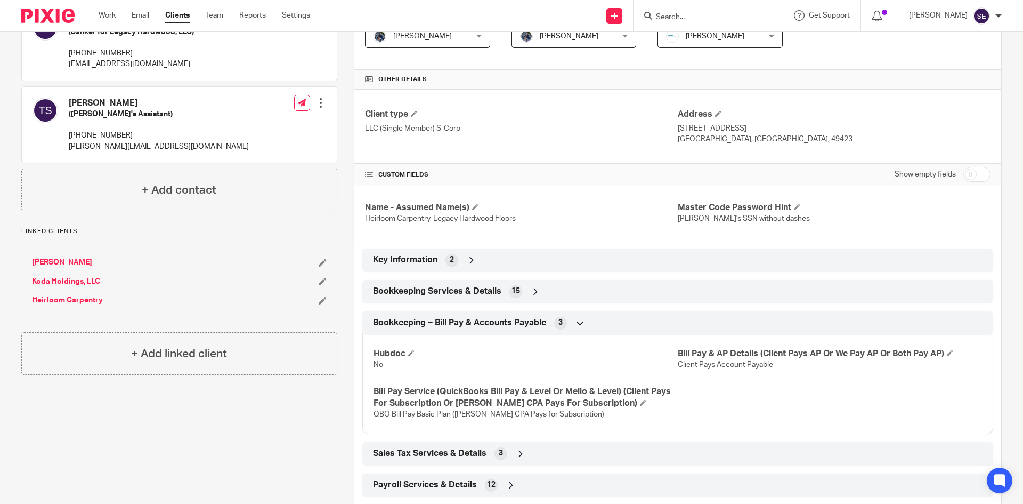
click at [515, 295] on span "15" at bounding box center [516, 291] width 9 height 11
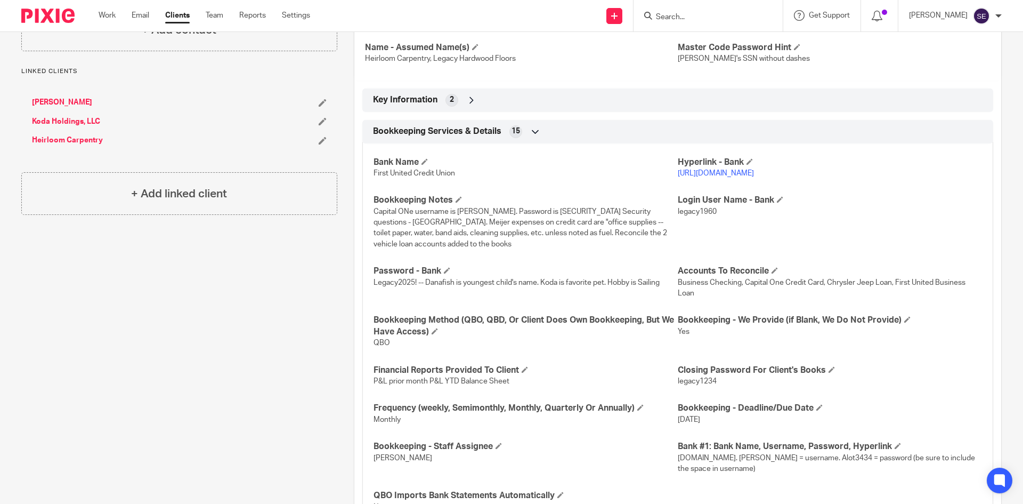
scroll to position [426, 0]
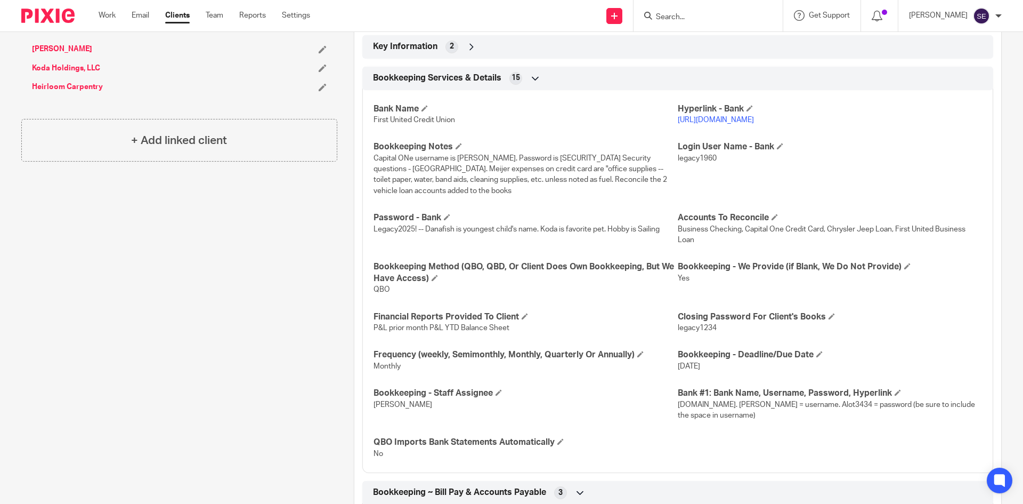
click at [678, 158] on span "legacy1960" at bounding box center [697, 158] width 39 height 7
drag, startPoint x: 476, startPoint y: 156, endPoint x: 463, endPoint y: 158, distance: 14.0
click at [475, 156] on span "Capital ONe username is [PERSON_NAME]. Password is [SECURITY_DATA] Security que…" at bounding box center [521, 175] width 294 height 40
drag, startPoint x: 457, startPoint y: 160, endPoint x: 489, endPoint y: 158, distance: 32.1
click at [489, 158] on span "Capital ONe username is [PERSON_NAME]. Password is [SECURITY_DATA] Security que…" at bounding box center [521, 175] width 294 height 40
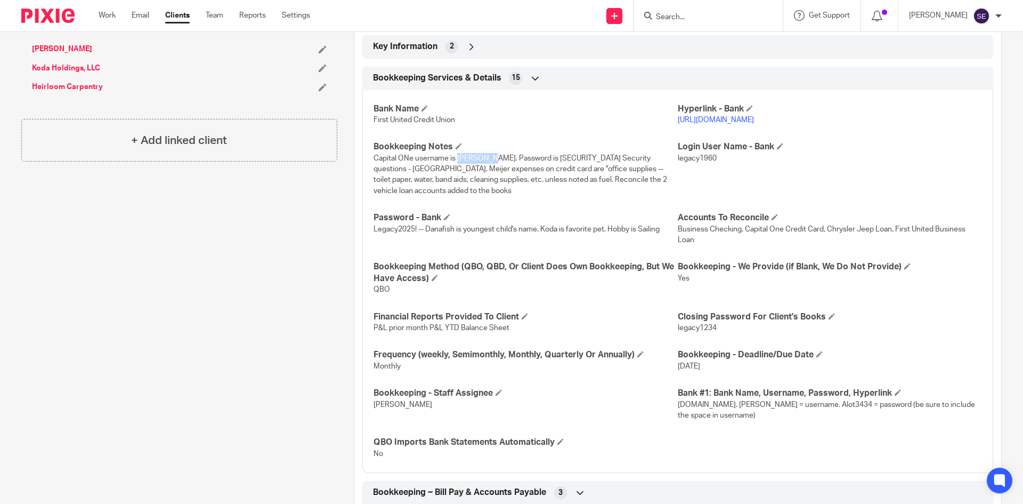
copy span "[PERSON_NAME]"
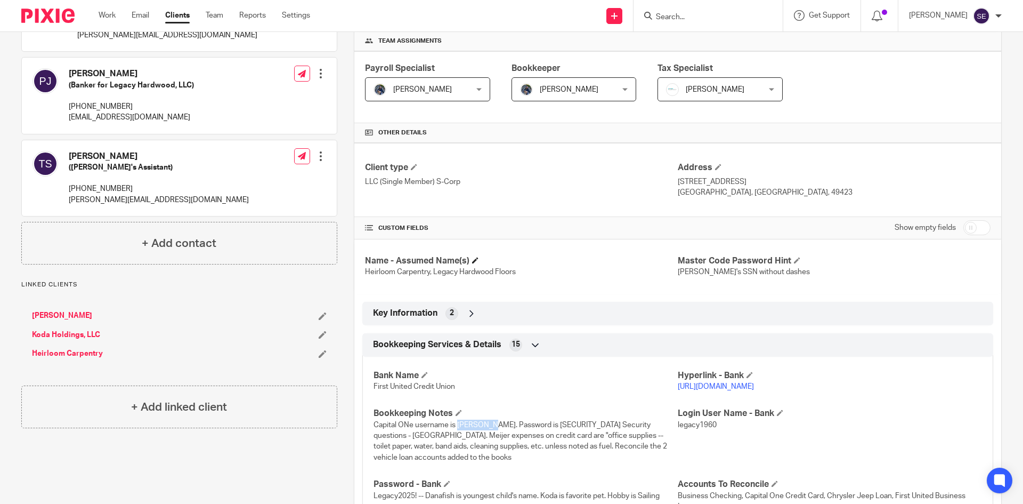
scroll to position [213, 0]
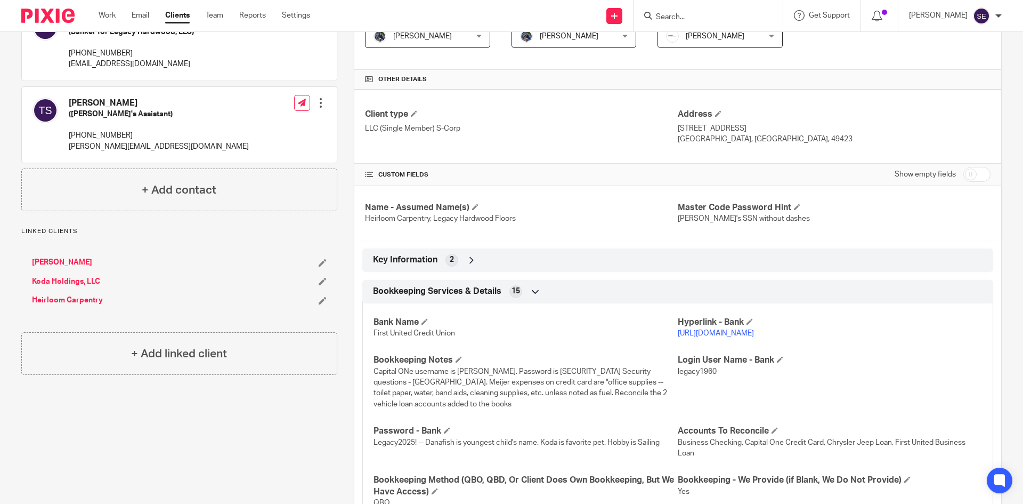
click at [625, 407] on p "Capital ONe username is [PERSON_NAME]. Password is [SECURITY_DATA] Security que…" at bounding box center [526, 387] width 304 height 43
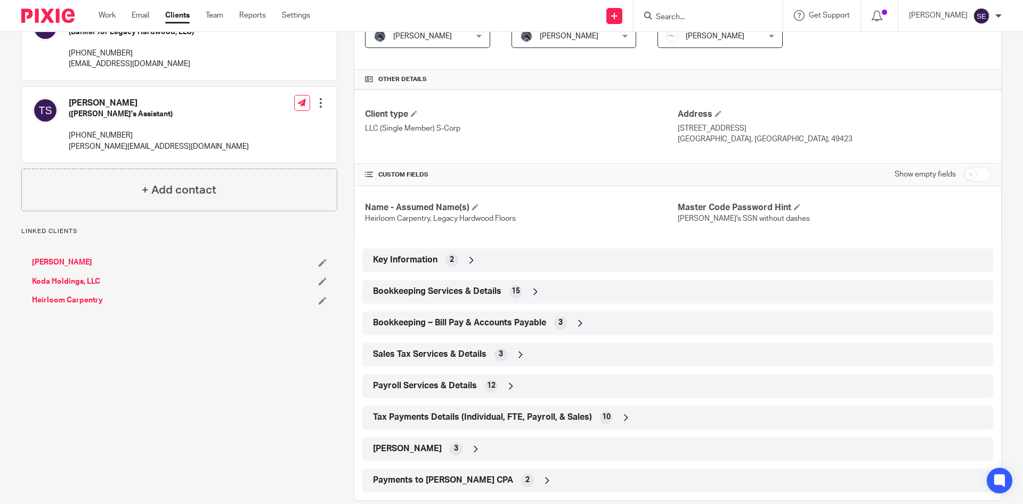
scroll to position [231, 0]
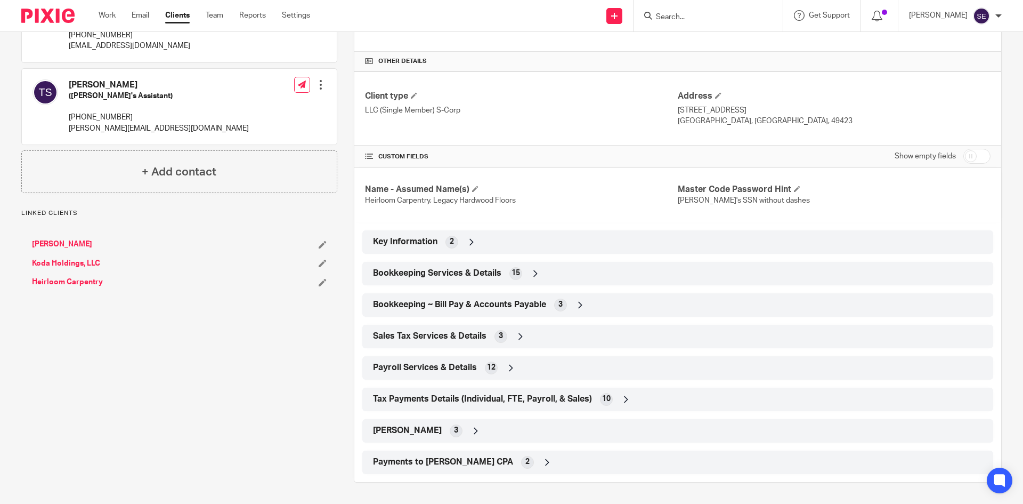
click at [560, 279] on div "Bookkeeping Services & Details 15" at bounding box center [677, 273] width 615 height 18
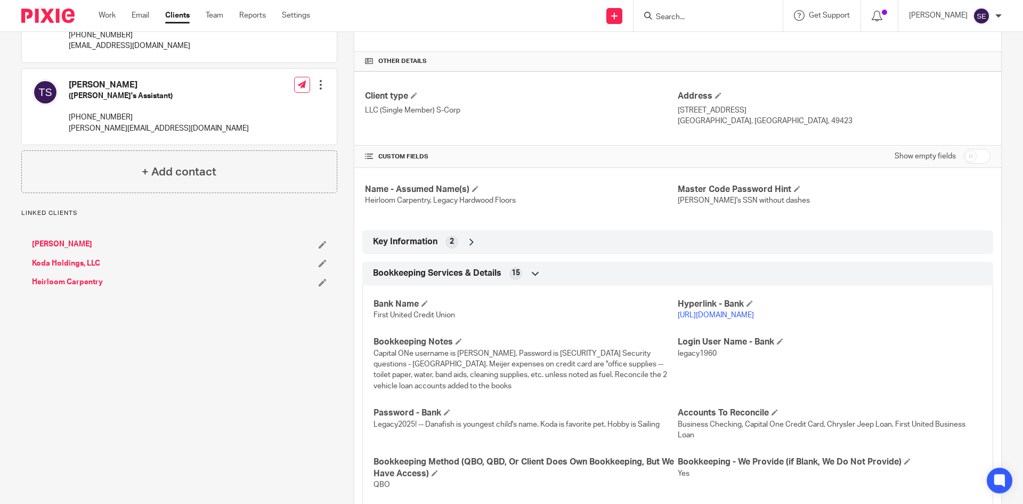
click at [754, 316] on link "[URL][DOMAIN_NAME]" at bounding box center [716, 314] width 76 height 7
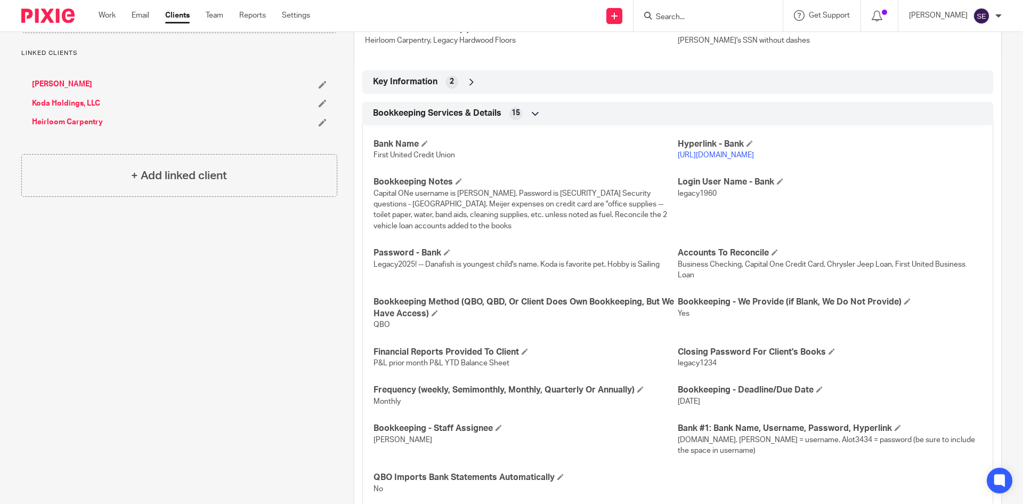
click at [465, 192] on span "Capital ONe username is [PERSON_NAME]. Password is [SECURITY_DATA] Security que…" at bounding box center [521, 210] width 294 height 40
copy span "[PERSON_NAME]"
click at [696, 194] on span "legacy1960" at bounding box center [697, 193] width 39 height 7
click at [696, 193] on span "legacy1960" at bounding box center [697, 193] width 39 height 7
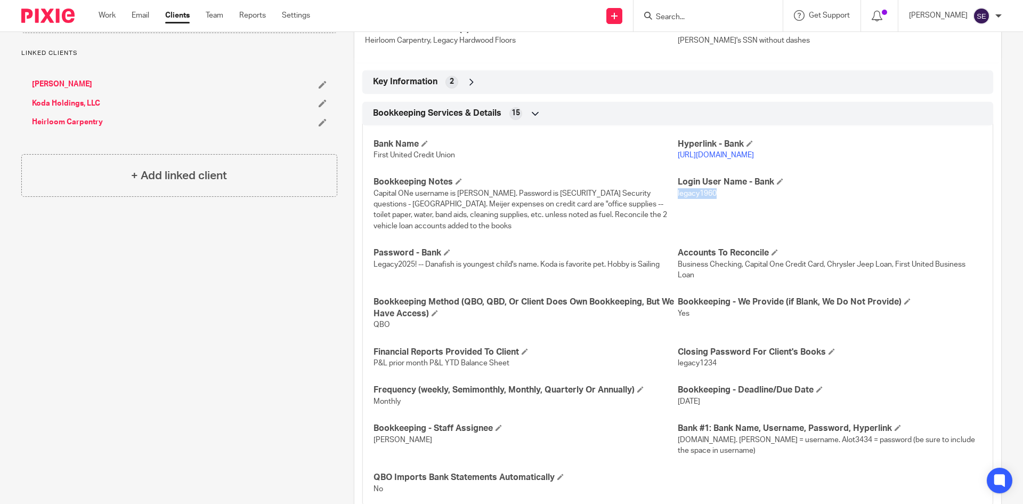
copy span "legacy1960"
click at [548, 189] on p "Capital ONe username is [PERSON_NAME]. Password is [SECURITY_DATA] Security que…" at bounding box center [526, 209] width 304 height 43
click at [435, 192] on span "Capital ONe username is Lotterman. Password is Alot3535. Security questions - G…" at bounding box center [521, 210] width 294 height 40
click at [451, 192] on span "Capital ONe username is Lotterman. Password is Alot3535. Security questions - G…" at bounding box center [521, 210] width 294 height 40
drag, startPoint x: 456, startPoint y: 195, endPoint x: 488, endPoint y: 196, distance: 32.5
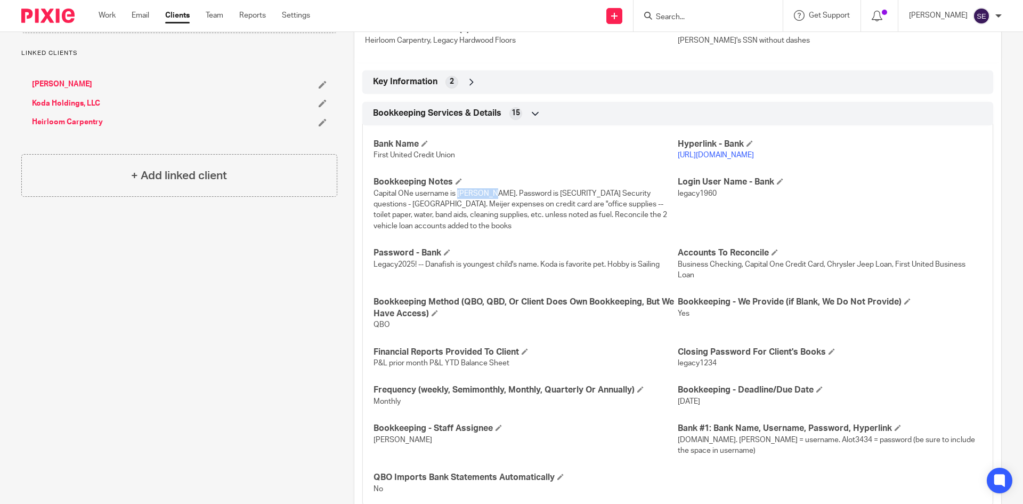
click at [488, 196] on span "Capital ONe username is Lotterman. Password is Alot3535. Security questions - G…" at bounding box center [521, 210] width 294 height 40
copy span "Lotterman"
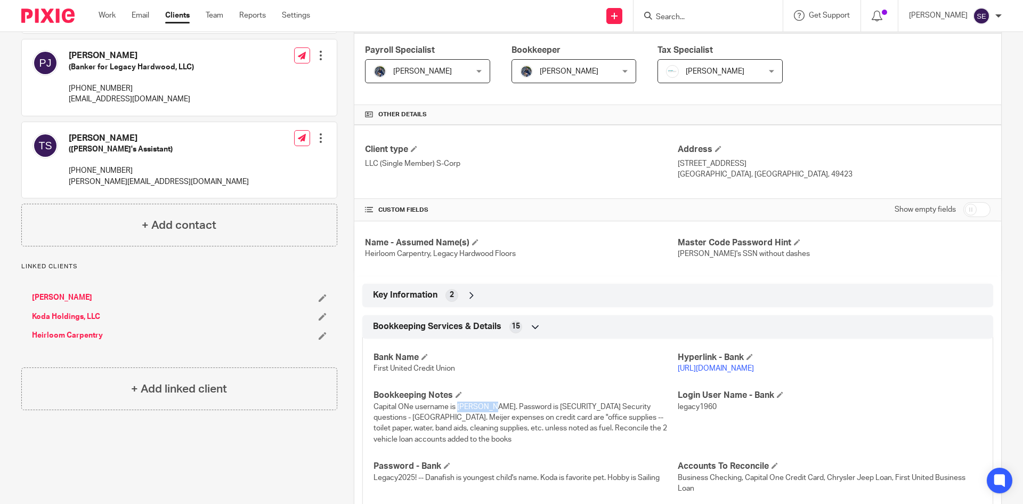
scroll to position [0, 0]
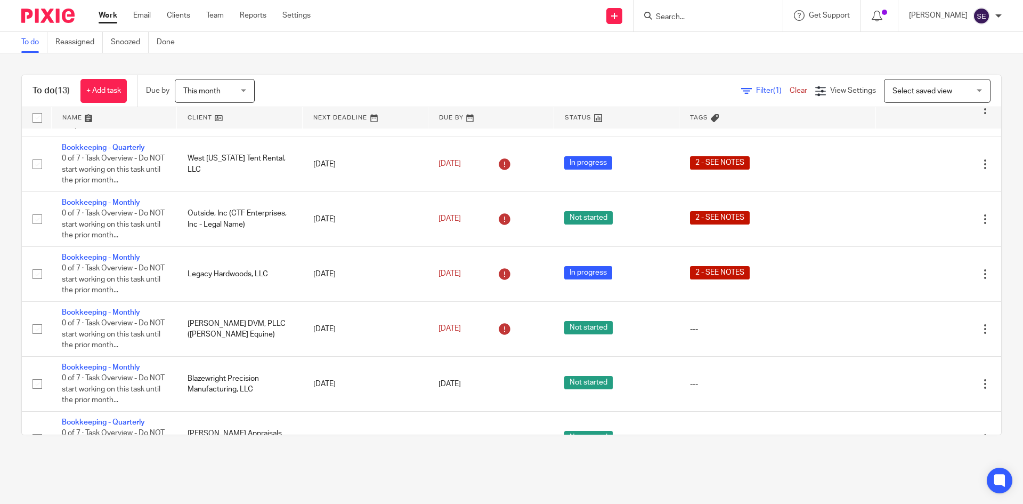
scroll to position [419, 0]
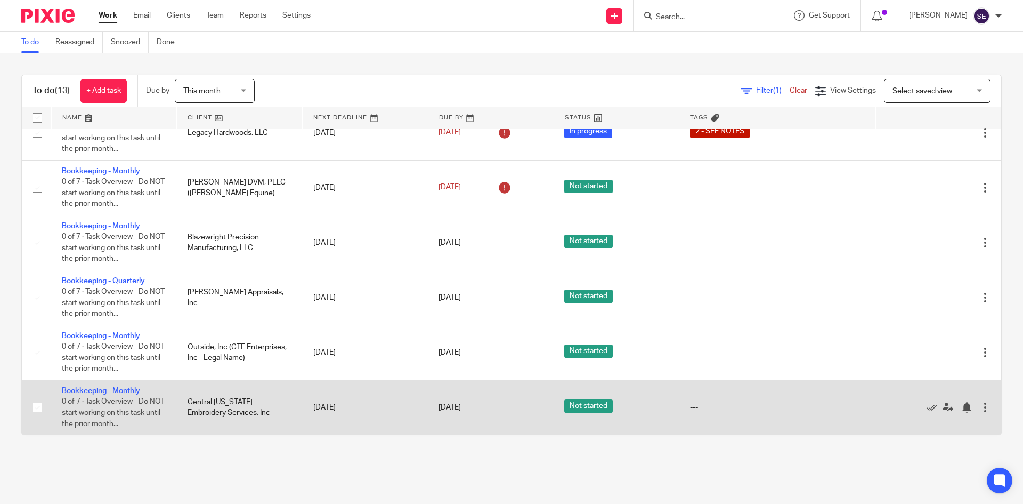
click at [114, 392] on link "Bookkeeping - Monthly" at bounding box center [101, 390] width 78 height 7
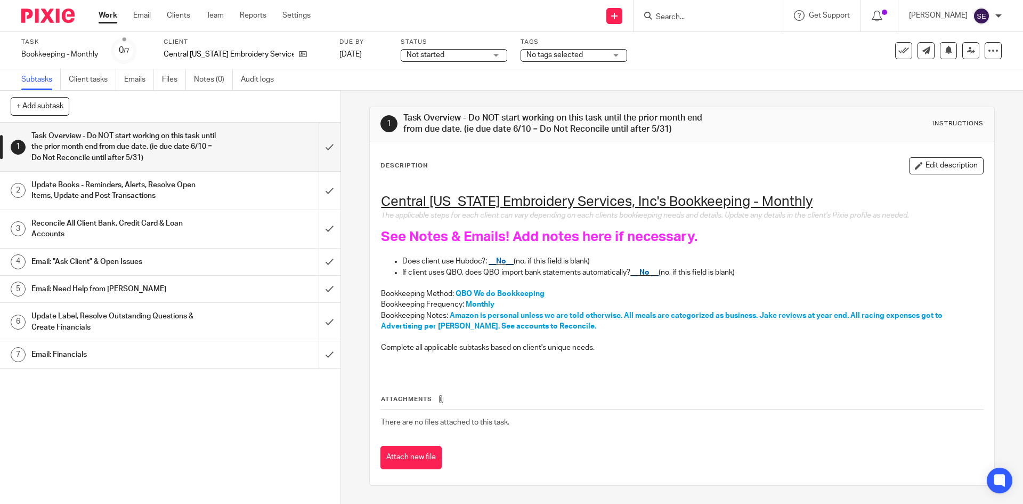
drag, startPoint x: 305, startPoint y: 55, endPoint x: 490, endPoint y: 410, distance: 400.9
click at [491, 410] on td "There are no files attached to this task." at bounding box center [681, 422] width 603 height 26
drag, startPoint x: 424, startPoint y: 258, endPoint x: 467, endPoint y: 288, distance: 52.2
click at [473, 253] on div "Central Michigan Embroidery Services, Inc's Bookkeeping - Monthly The applicabl…" at bounding box center [682, 276] width 612 height 192
click at [465, 295] on span "QBO We do Bookkeeping" at bounding box center [500, 293] width 89 height 7
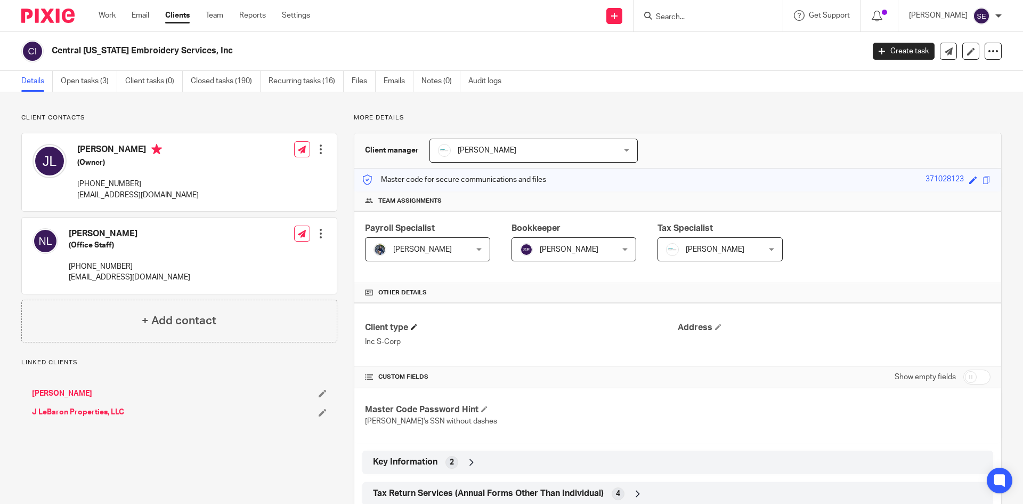
scroll to position [252, 0]
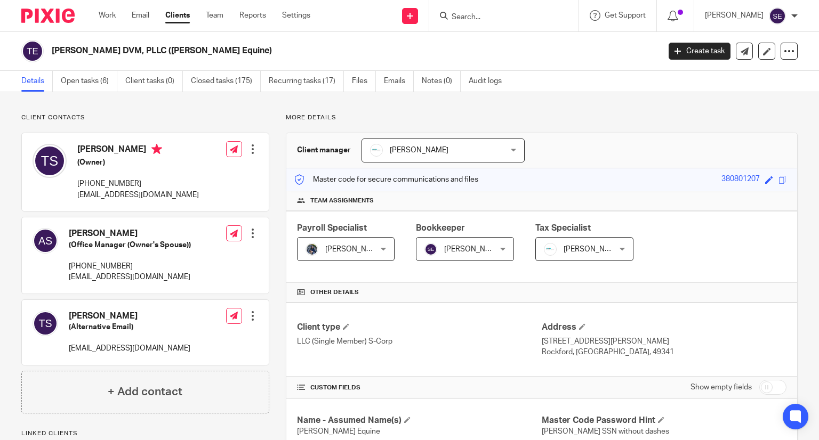
scroll to position [622, 0]
